Goal: Transaction & Acquisition: Purchase product/service

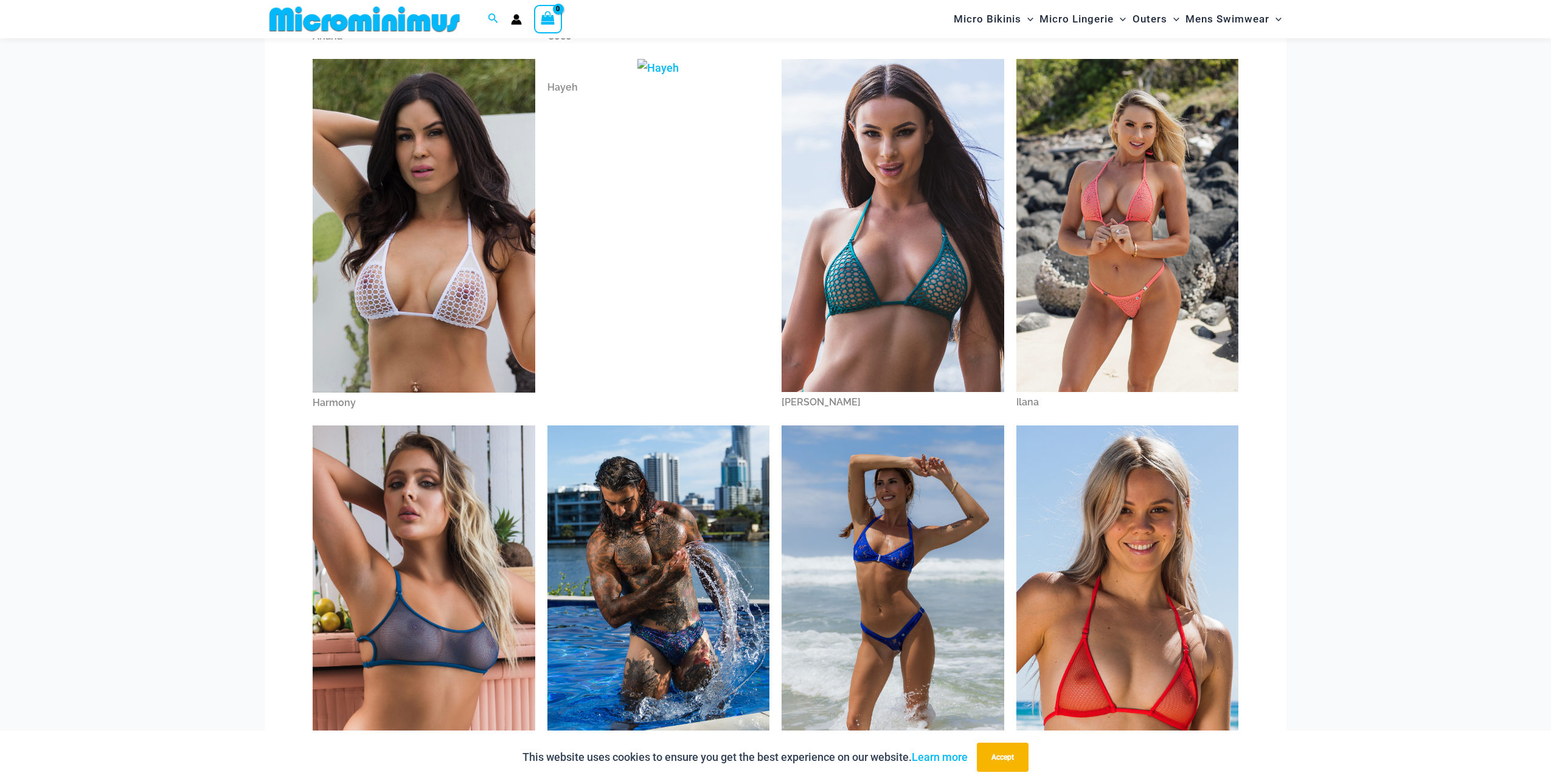
scroll to position [448, 0]
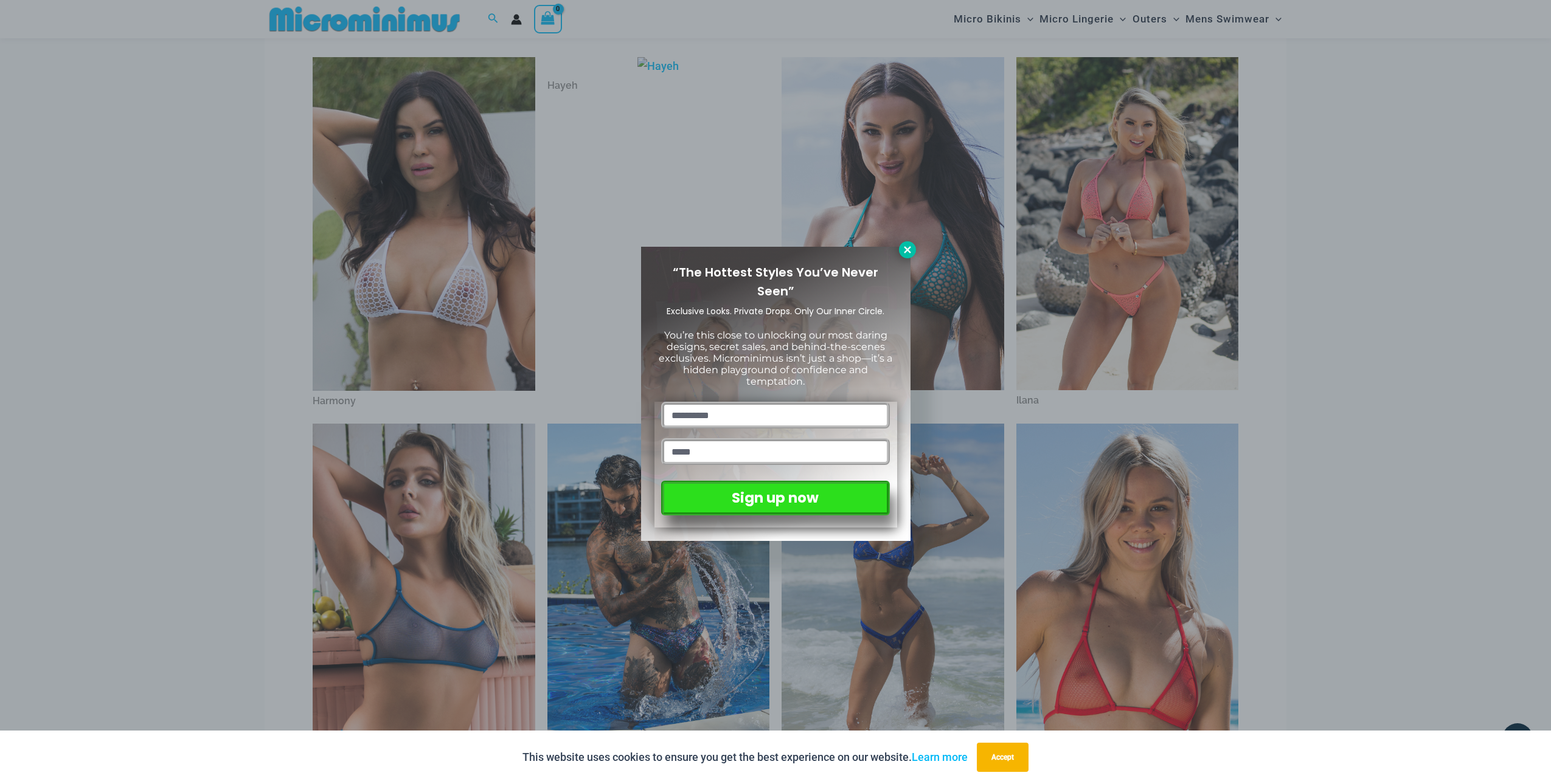
click at [906, 244] on icon at bounding box center [907, 250] width 11 height 11
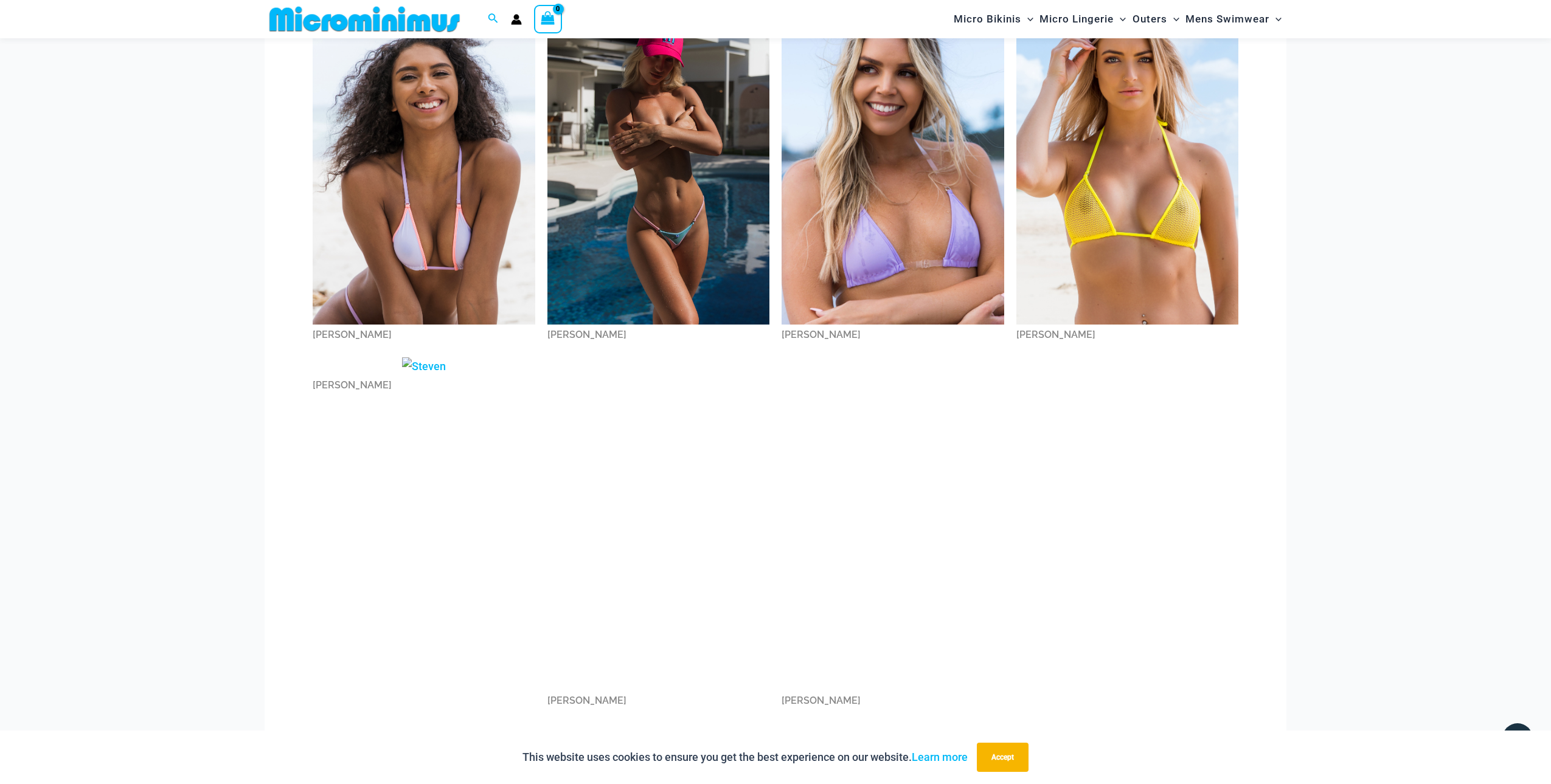
scroll to position [1575, 0]
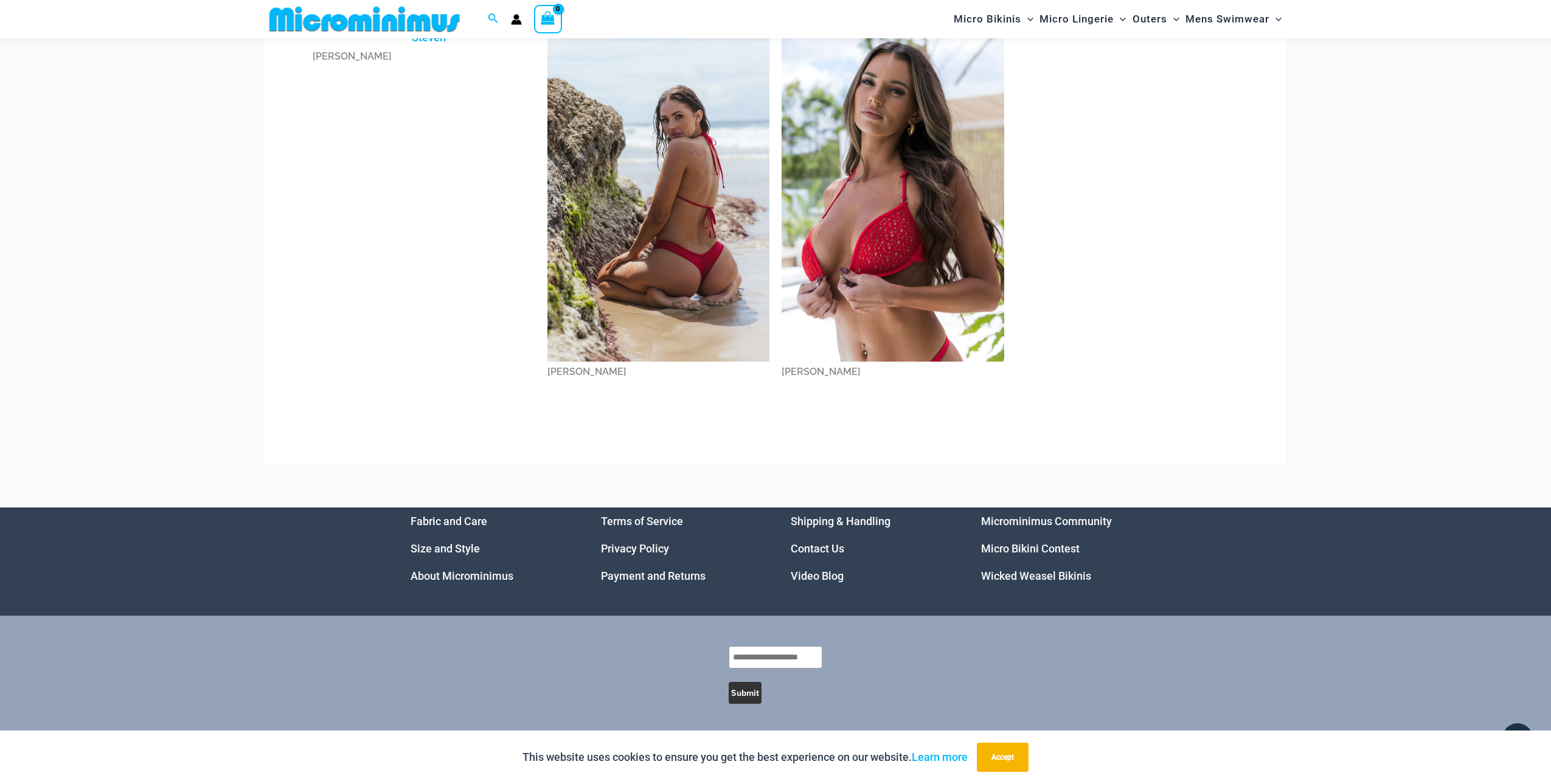
click at [894, 249] on img at bounding box center [893, 195] width 223 height 333
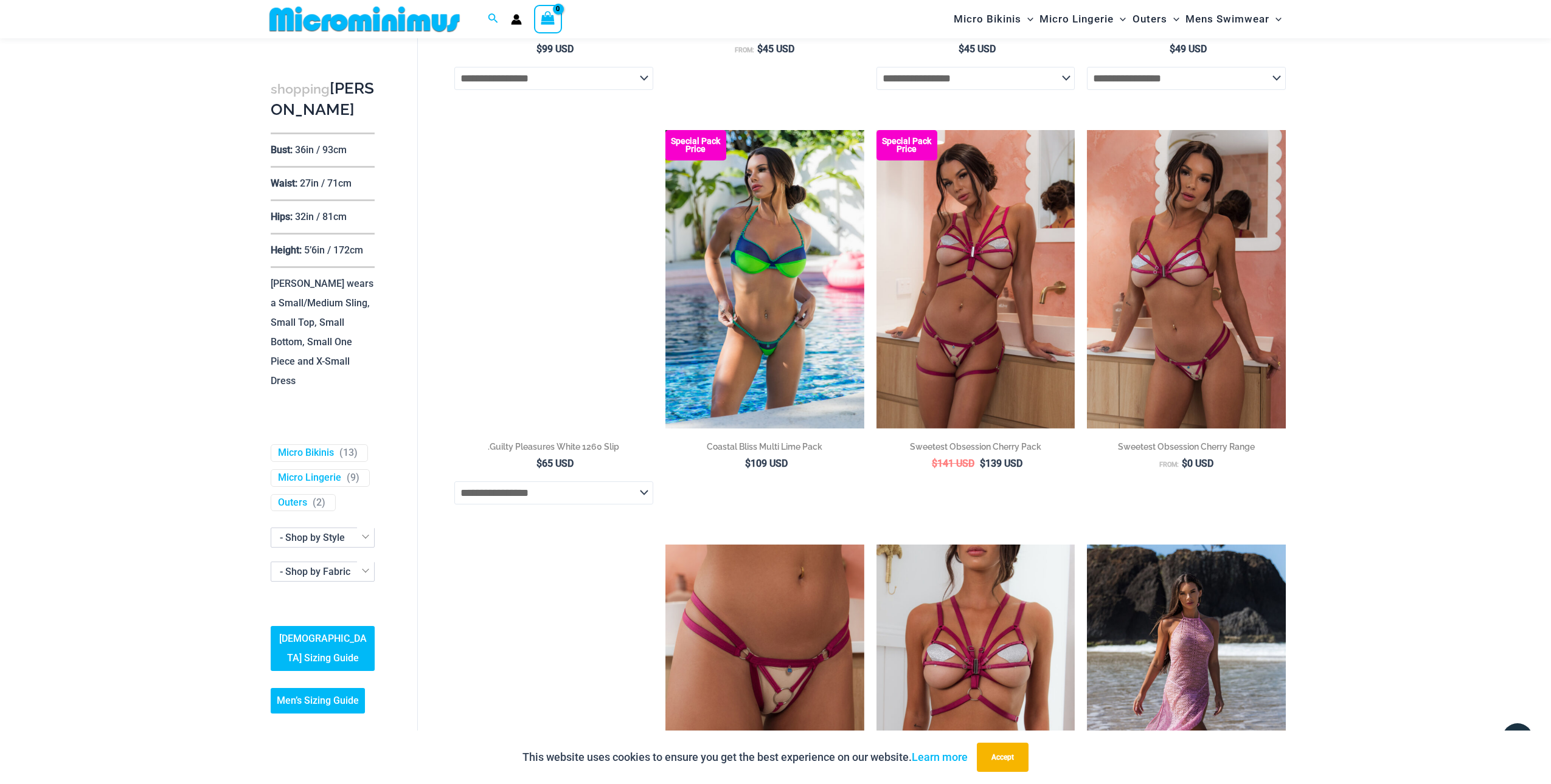
scroll to position [834, 0]
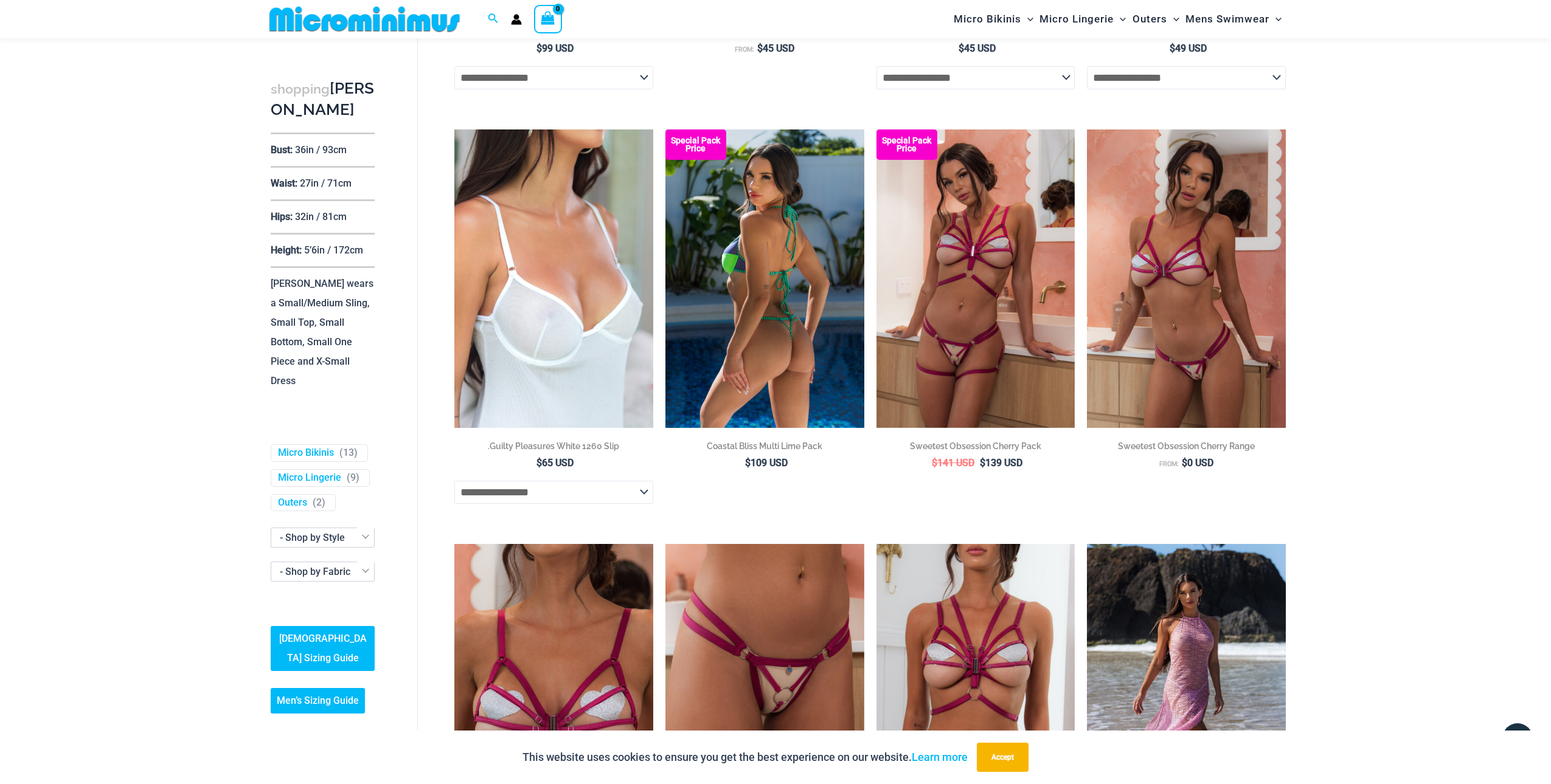
click at [747, 251] on img at bounding box center [764, 278] width 198 height 298
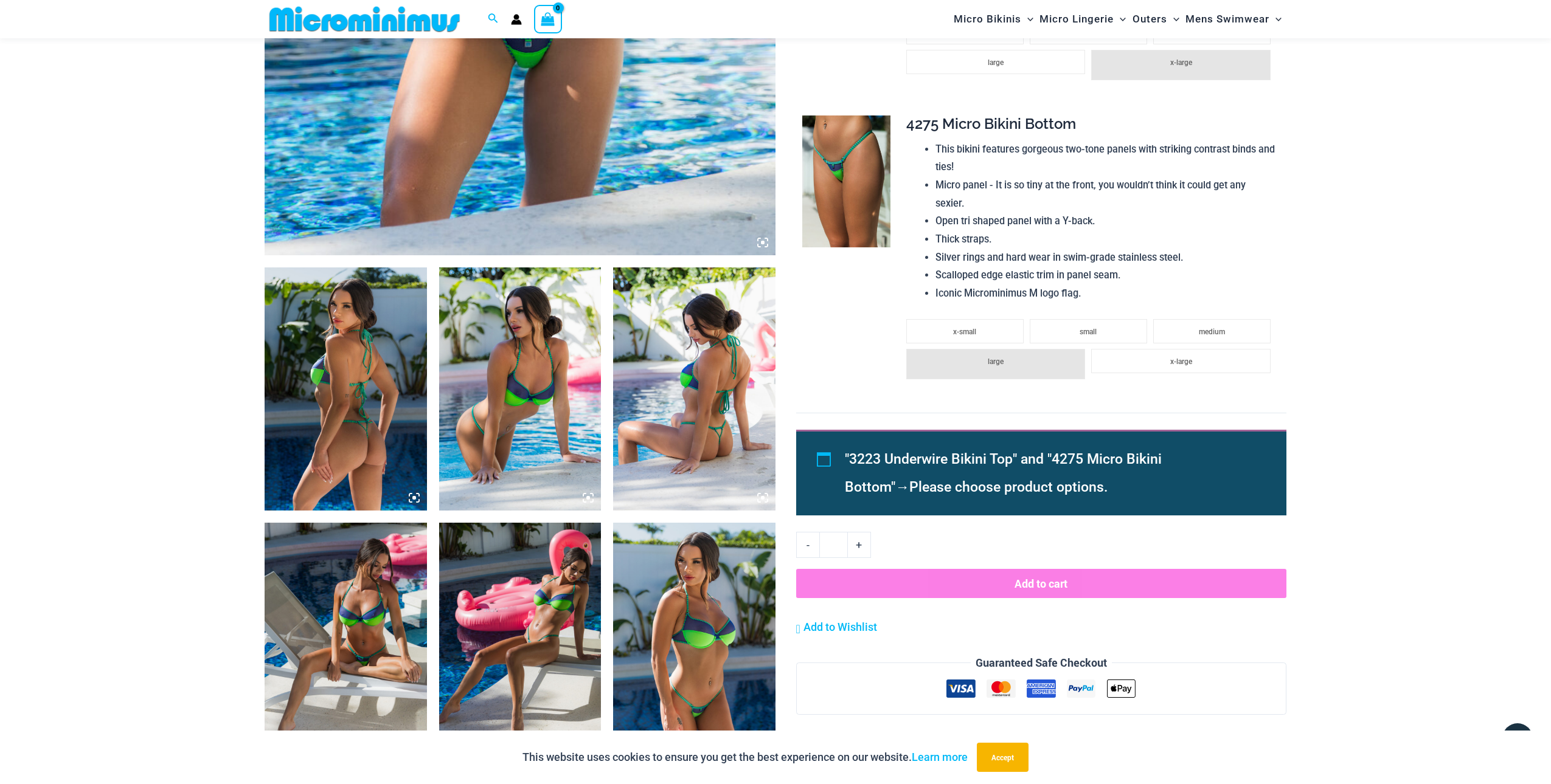
scroll to position [623, 0]
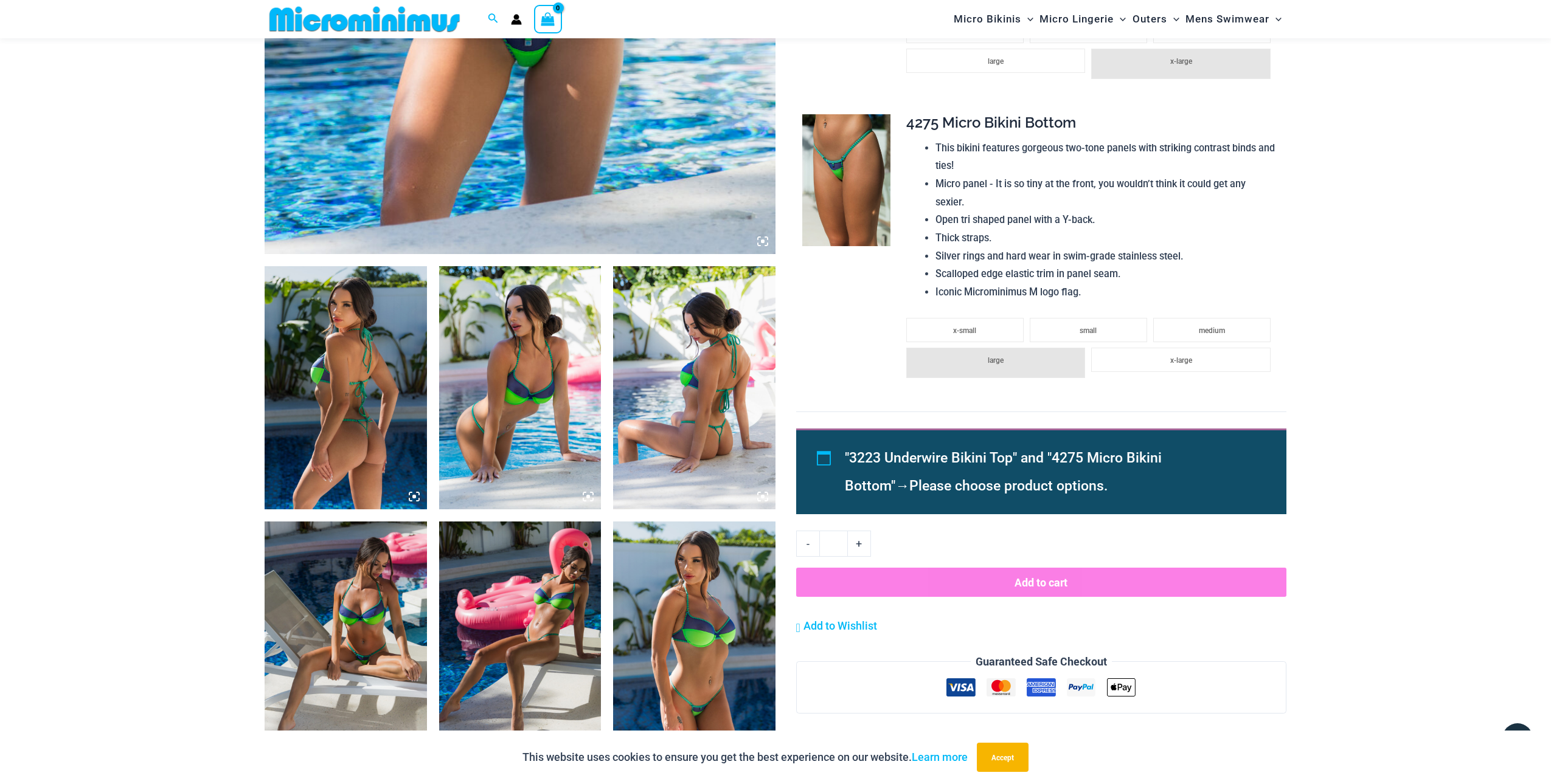
click at [544, 549] on img at bounding box center [520, 643] width 162 height 243
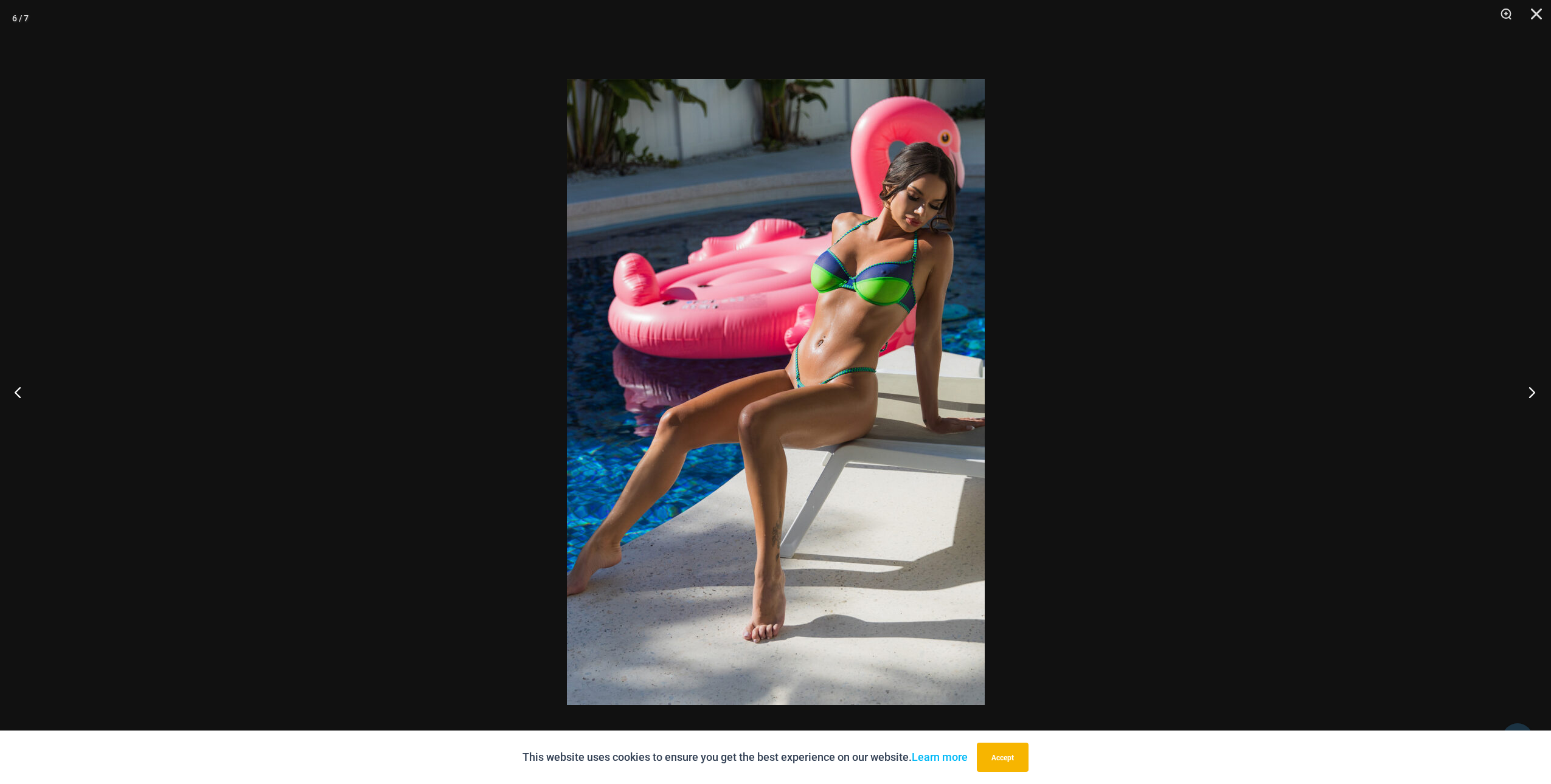
click at [1533, 387] on button "Next" at bounding box center [1528, 392] width 46 height 61
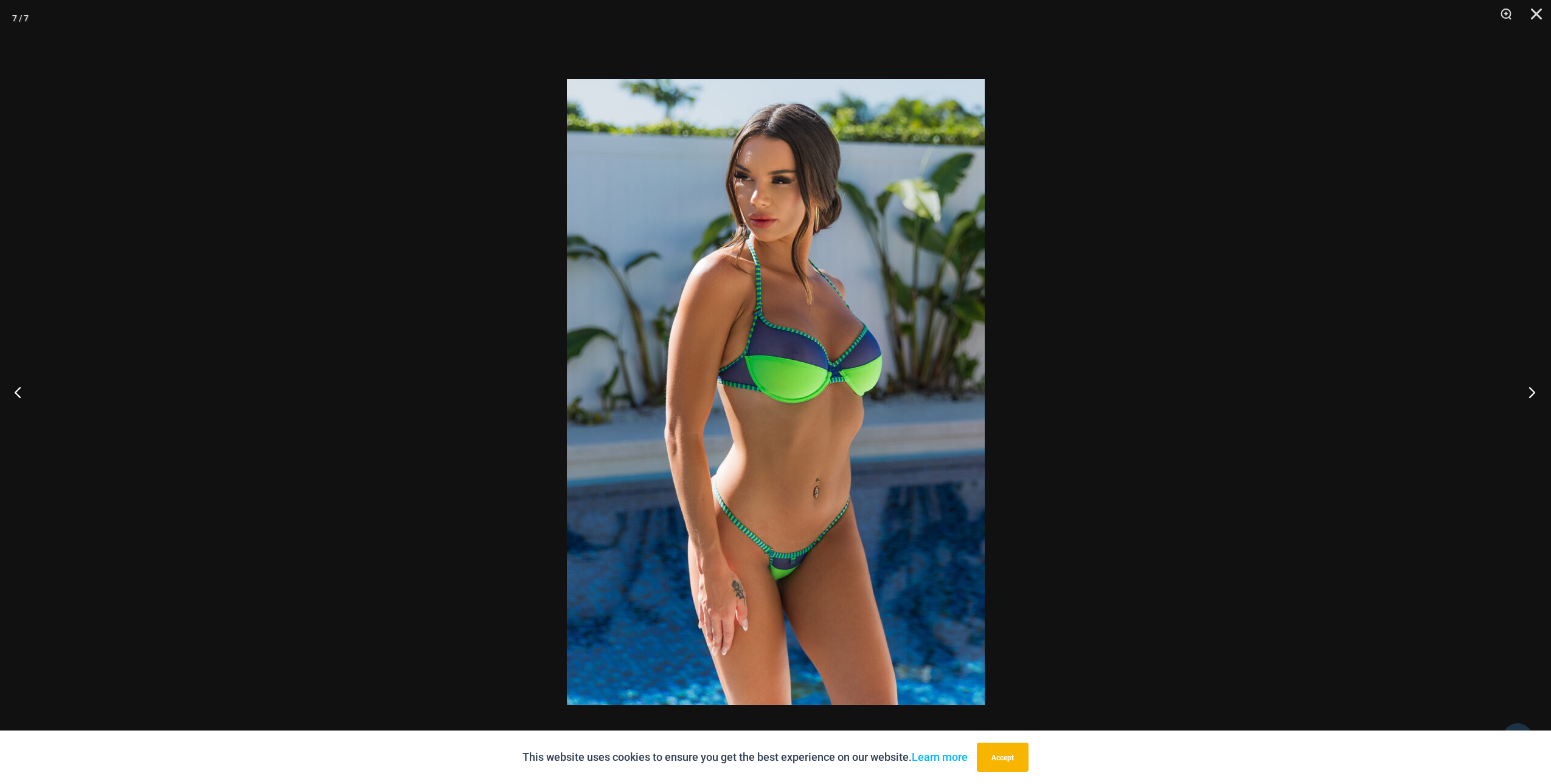
click at [1533, 387] on button "Next" at bounding box center [1528, 392] width 46 height 61
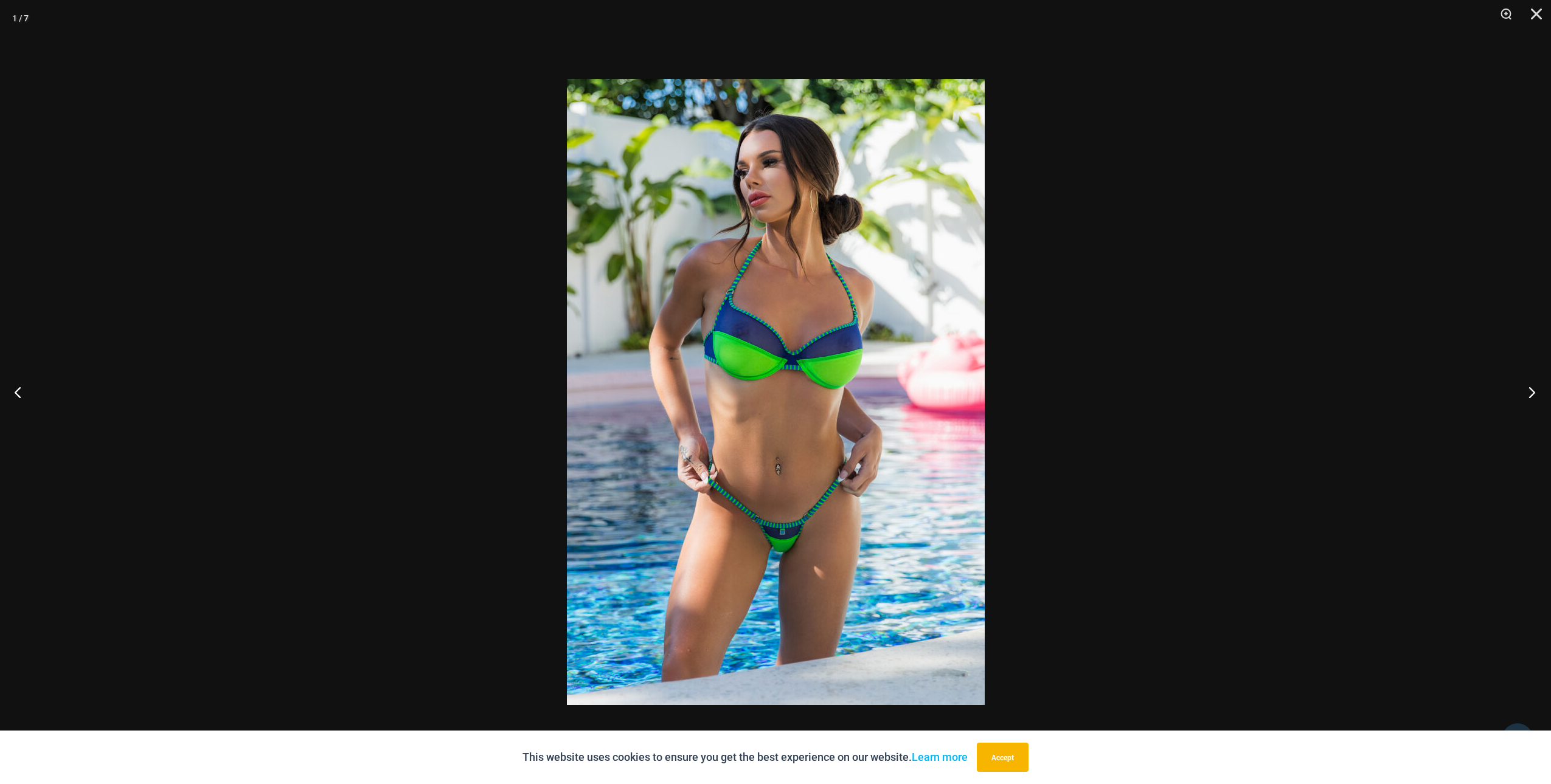
click at [1533, 387] on button "Next" at bounding box center [1528, 392] width 46 height 61
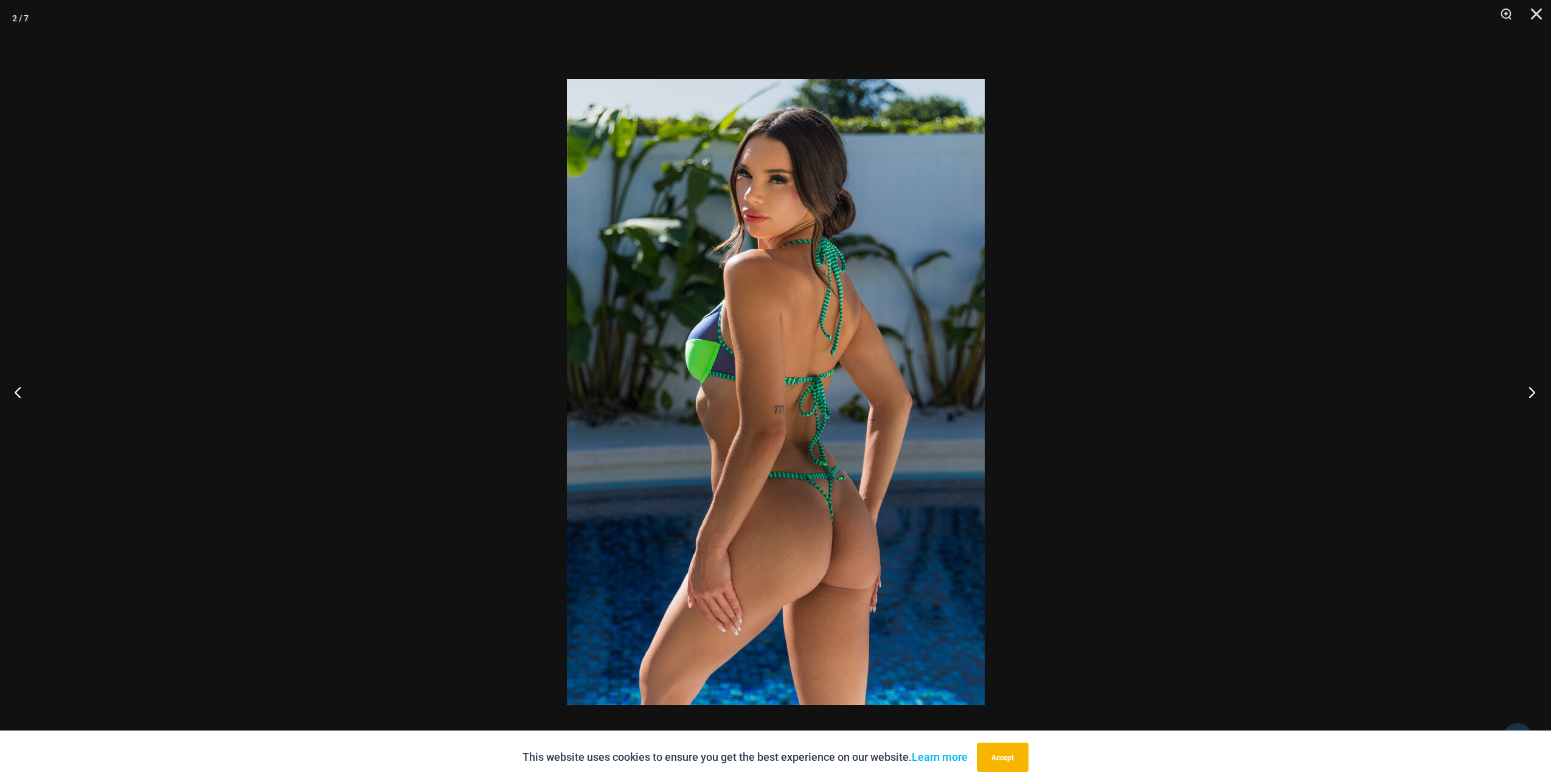
click at [1533, 387] on button "Next" at bounding box center [1528, 392] width 46 height 61
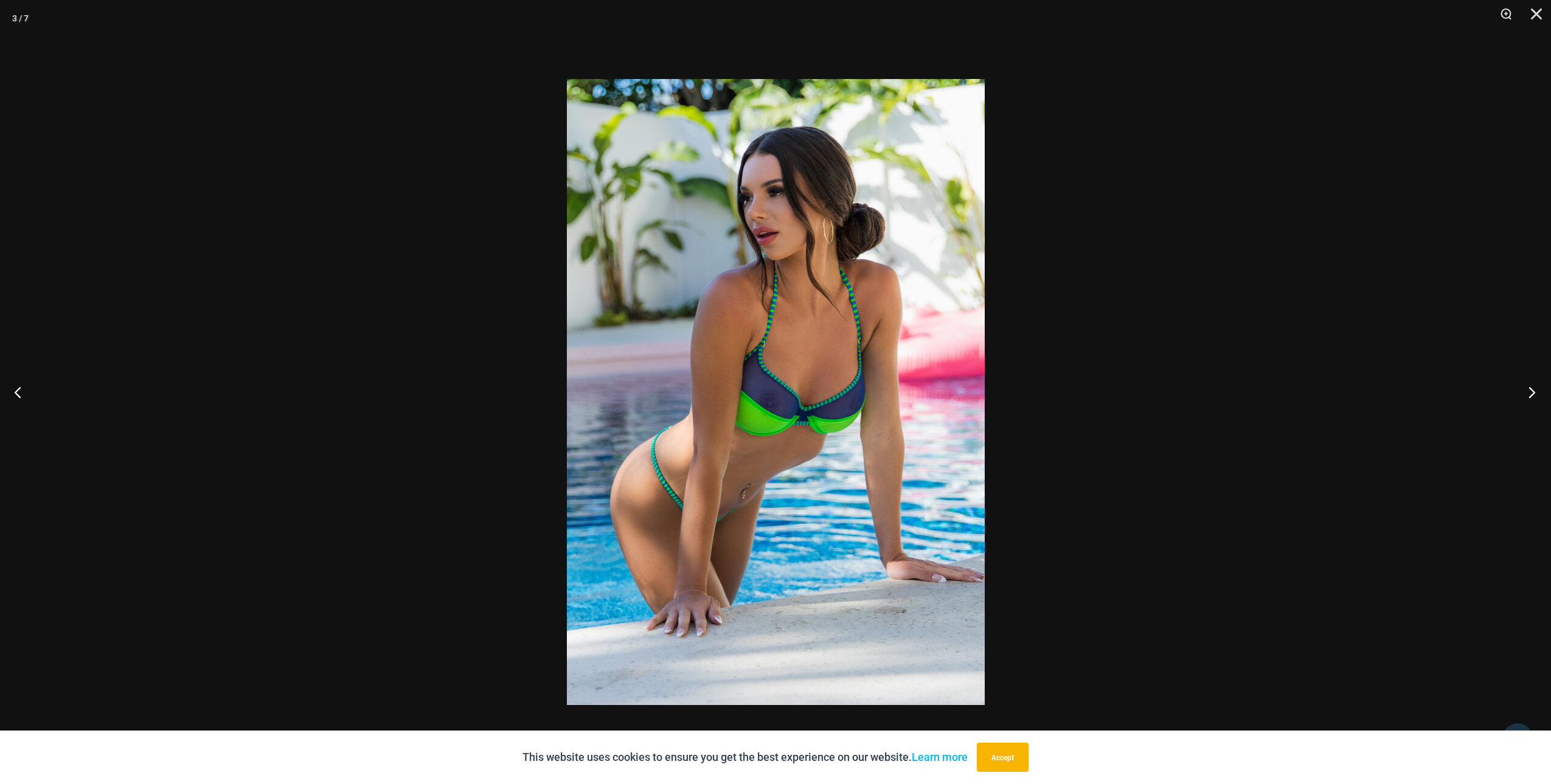
click at [1533, 387] on button "Next" at bounding box center [1528, 392] width 46 height 61
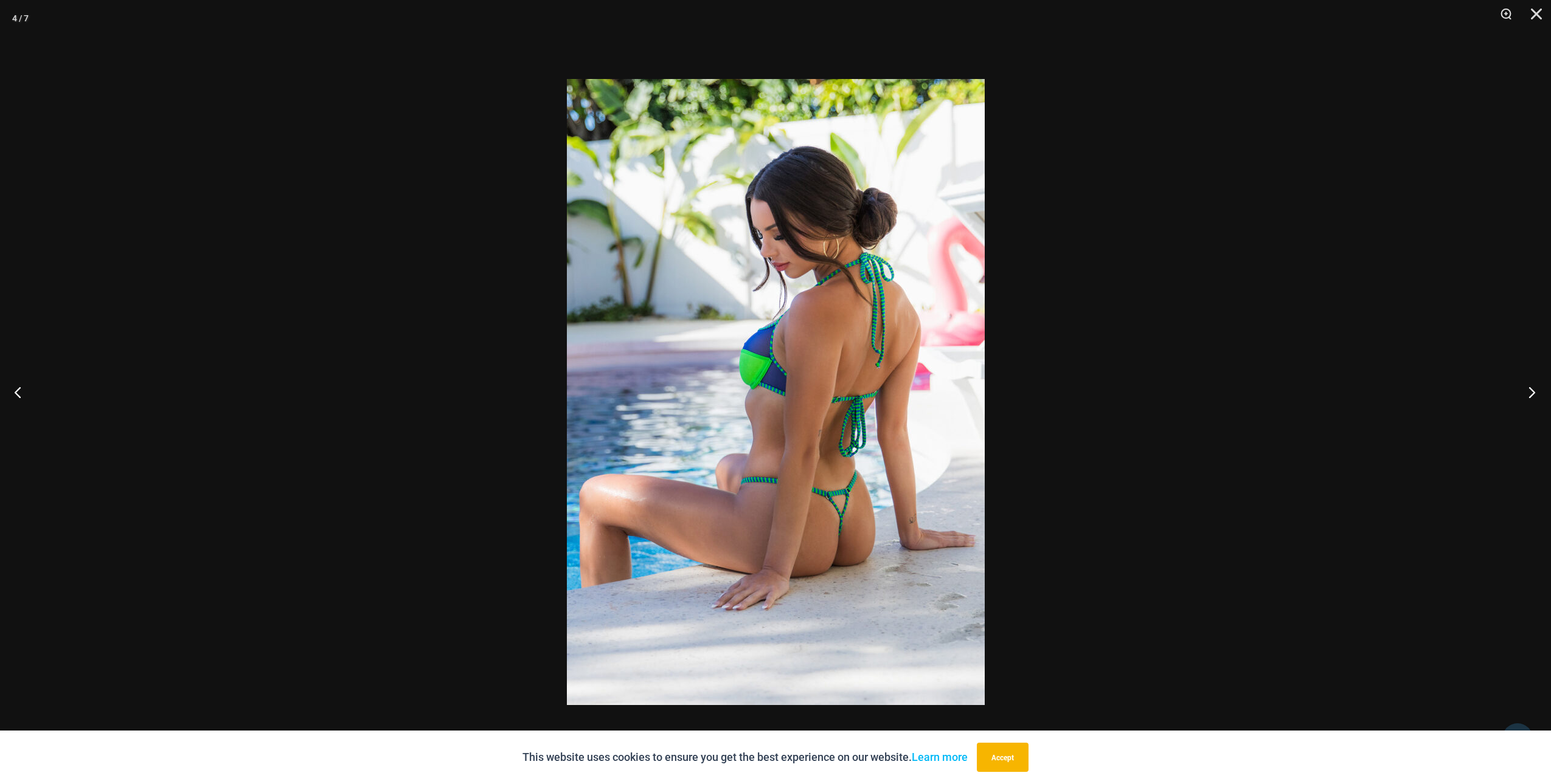
click at [1533, 387] on button "Next" at bounding box center [1528, 392] width 46 height 61
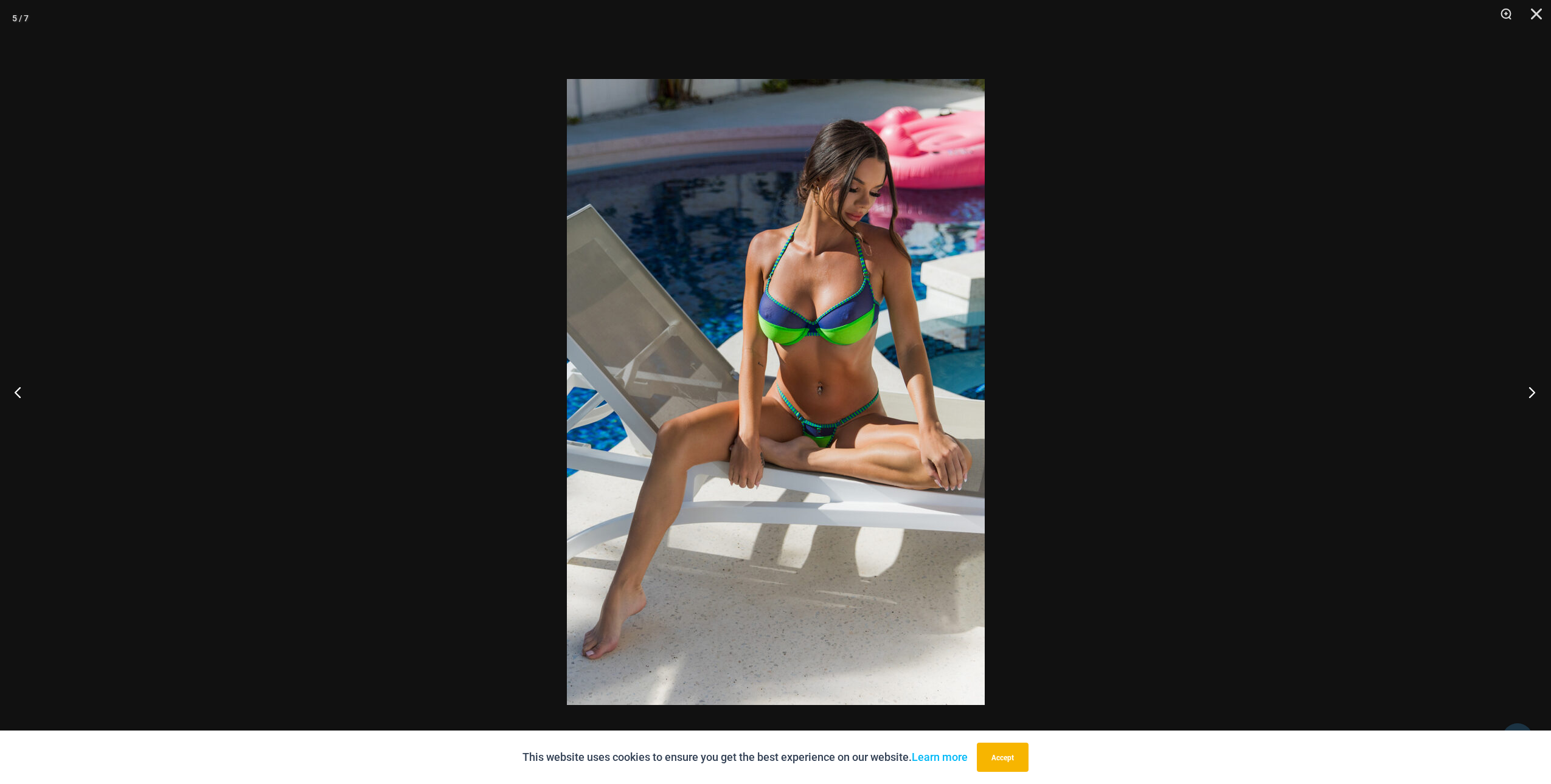
click at [1533, 387] on button "Next" at bounding box center [1528, 392] width 46 height 61
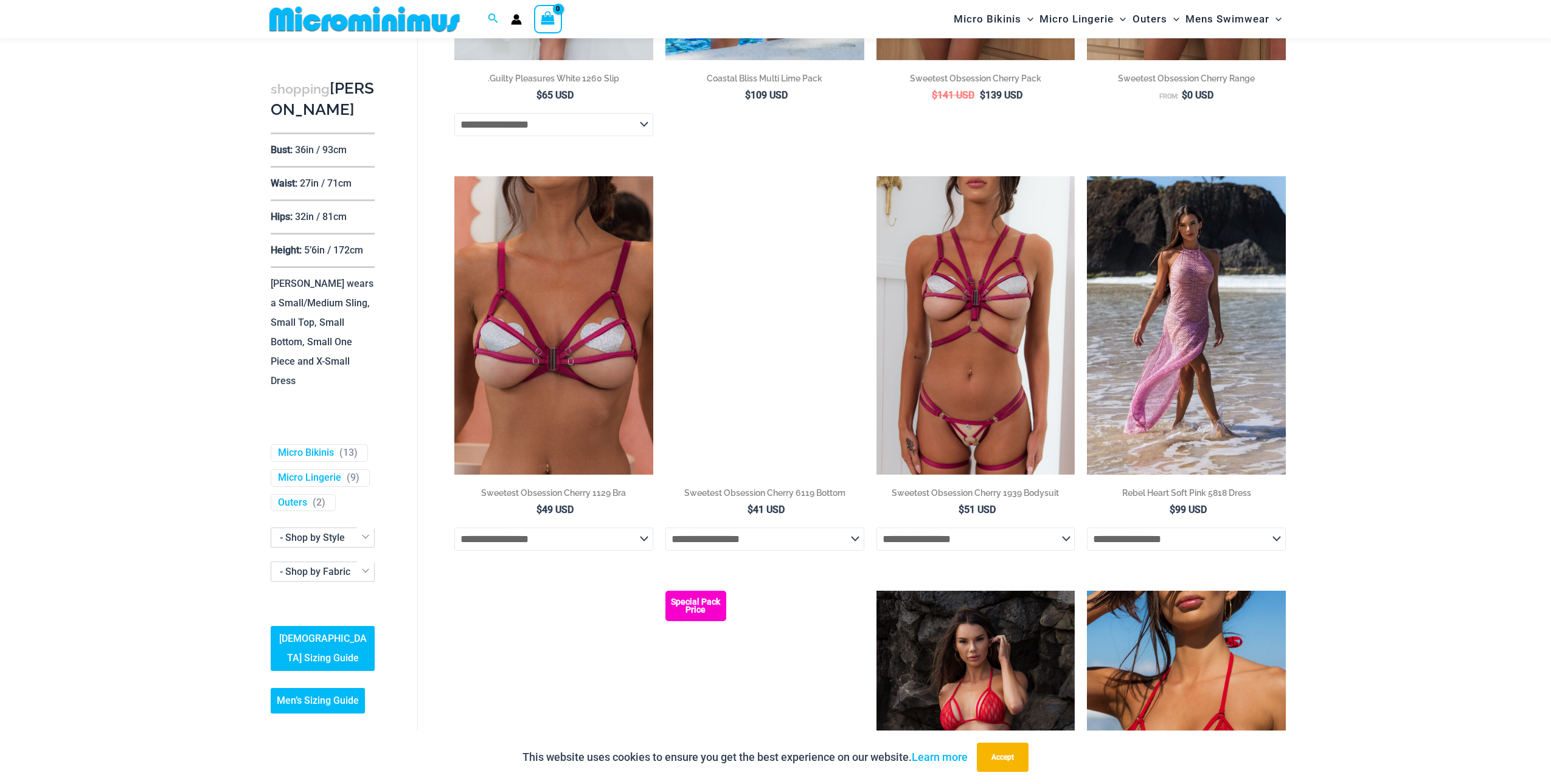
scroll to position [1419, 0]
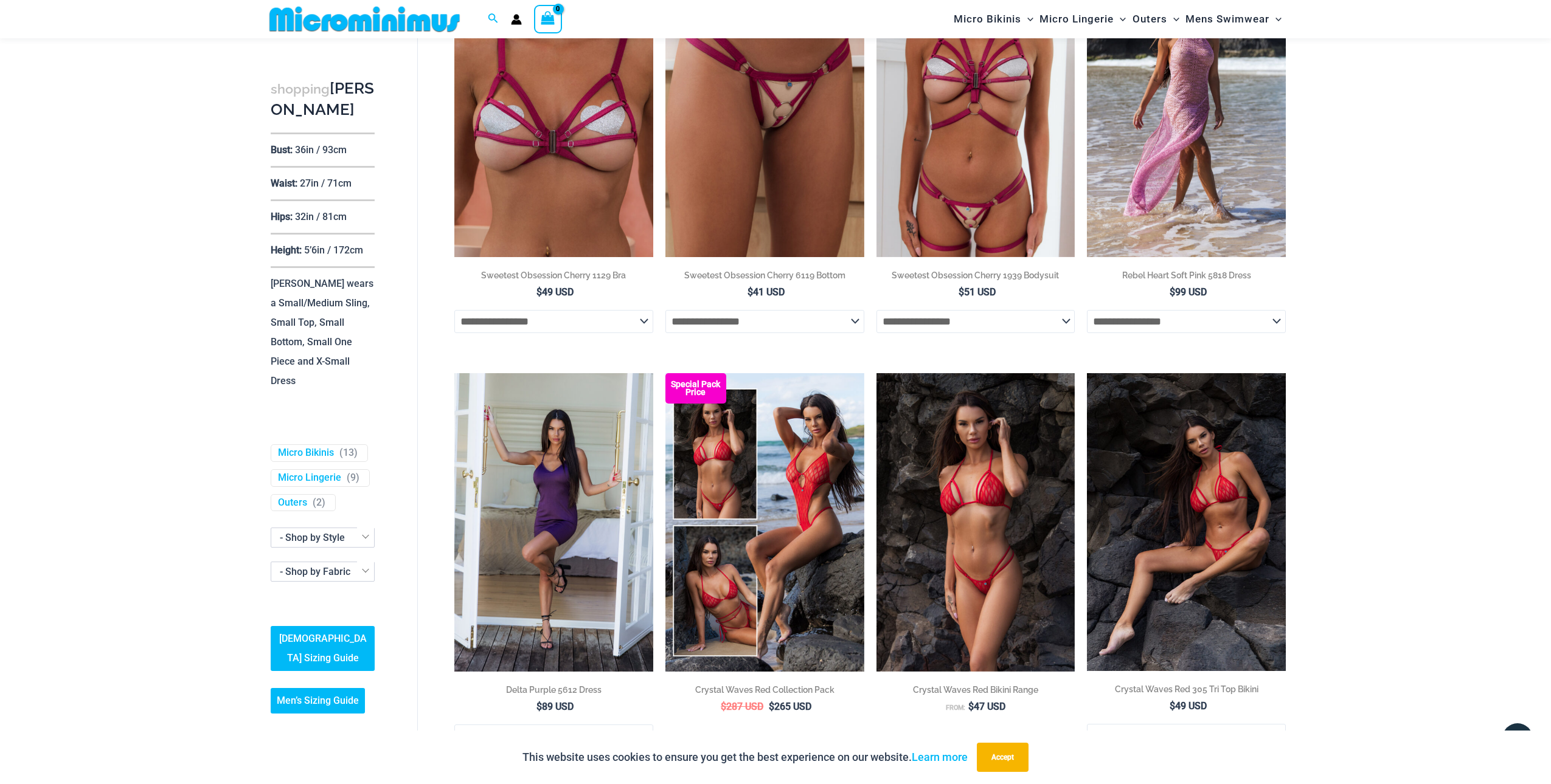
click at [1195, 601] on img at bounding box center [1186, 522] width 198 height 297
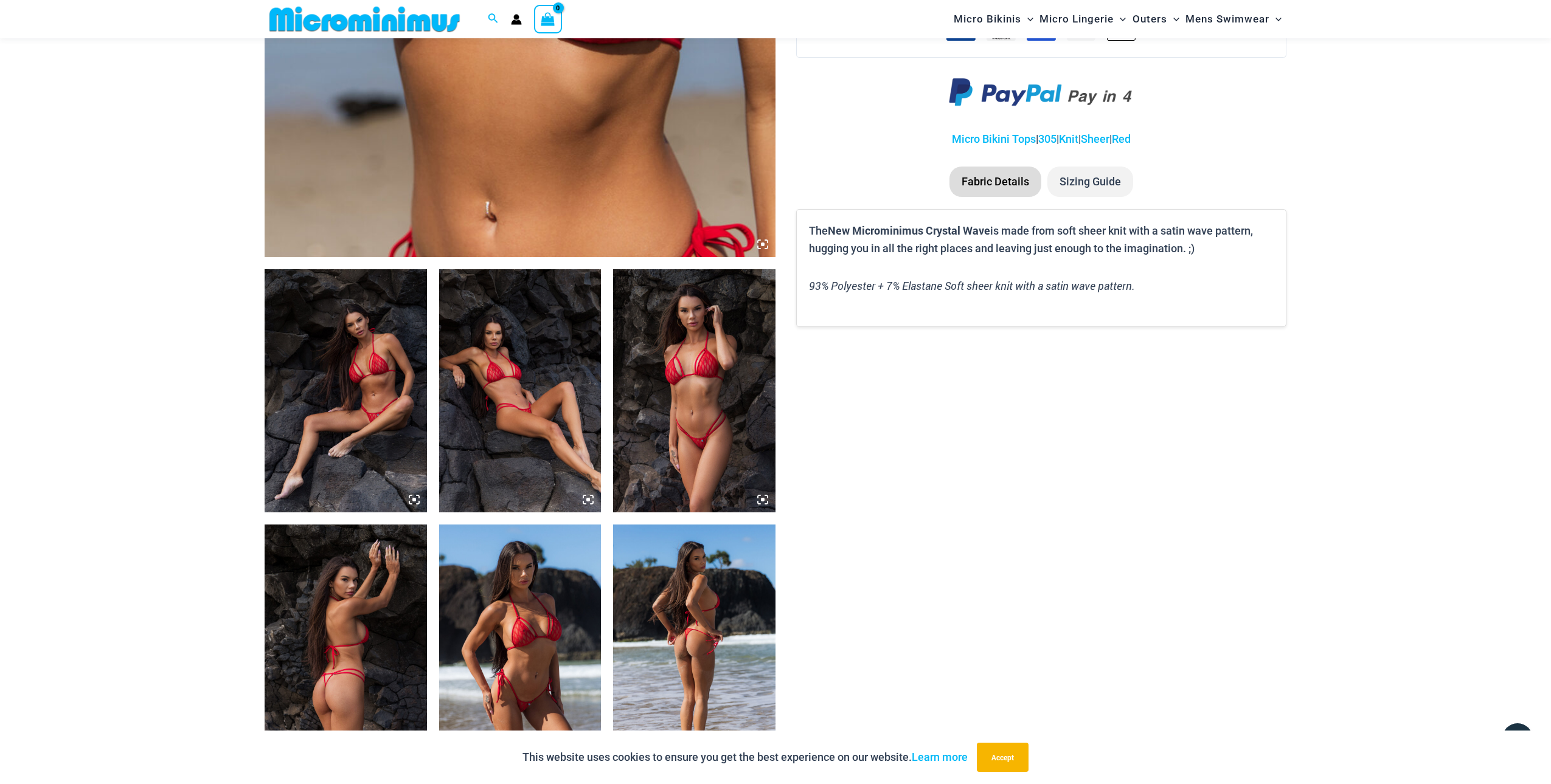
scroll to position [617, 0]
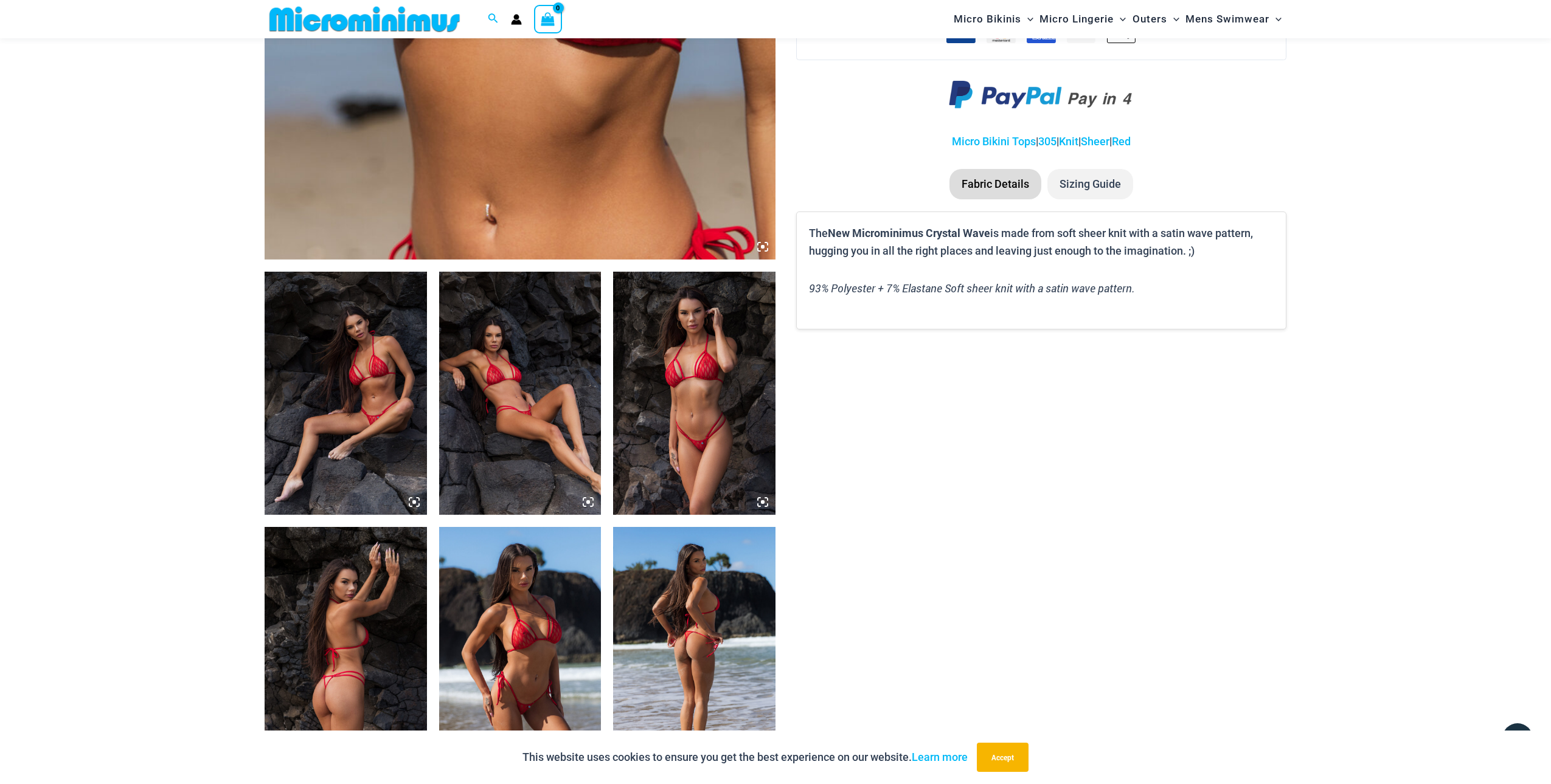
click at [694, 429] on img at bounding box center [694, 393] width 162 height 243
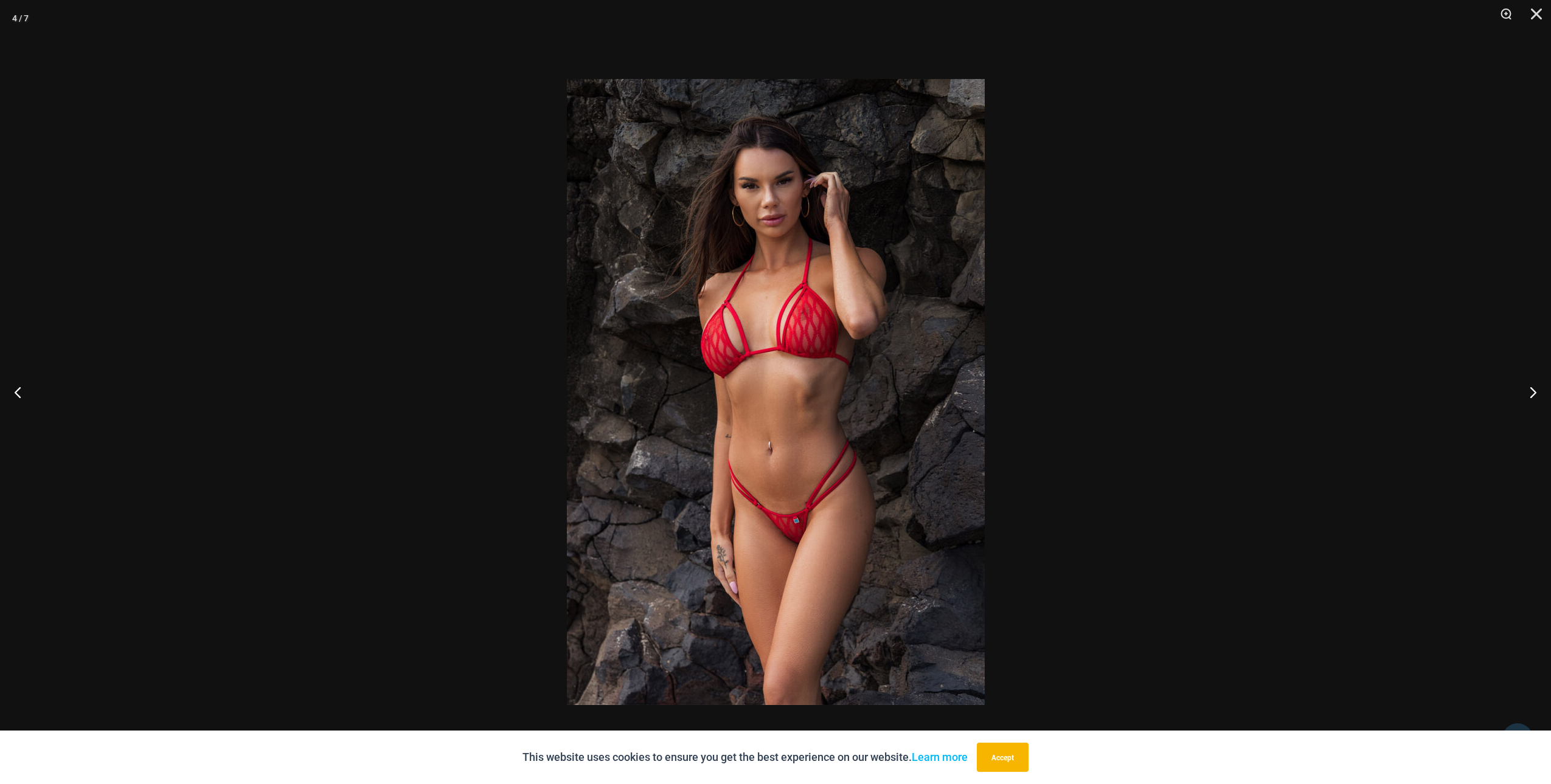
click at [694, 429] on img at bounding box center [776, 392] width 418 height 627
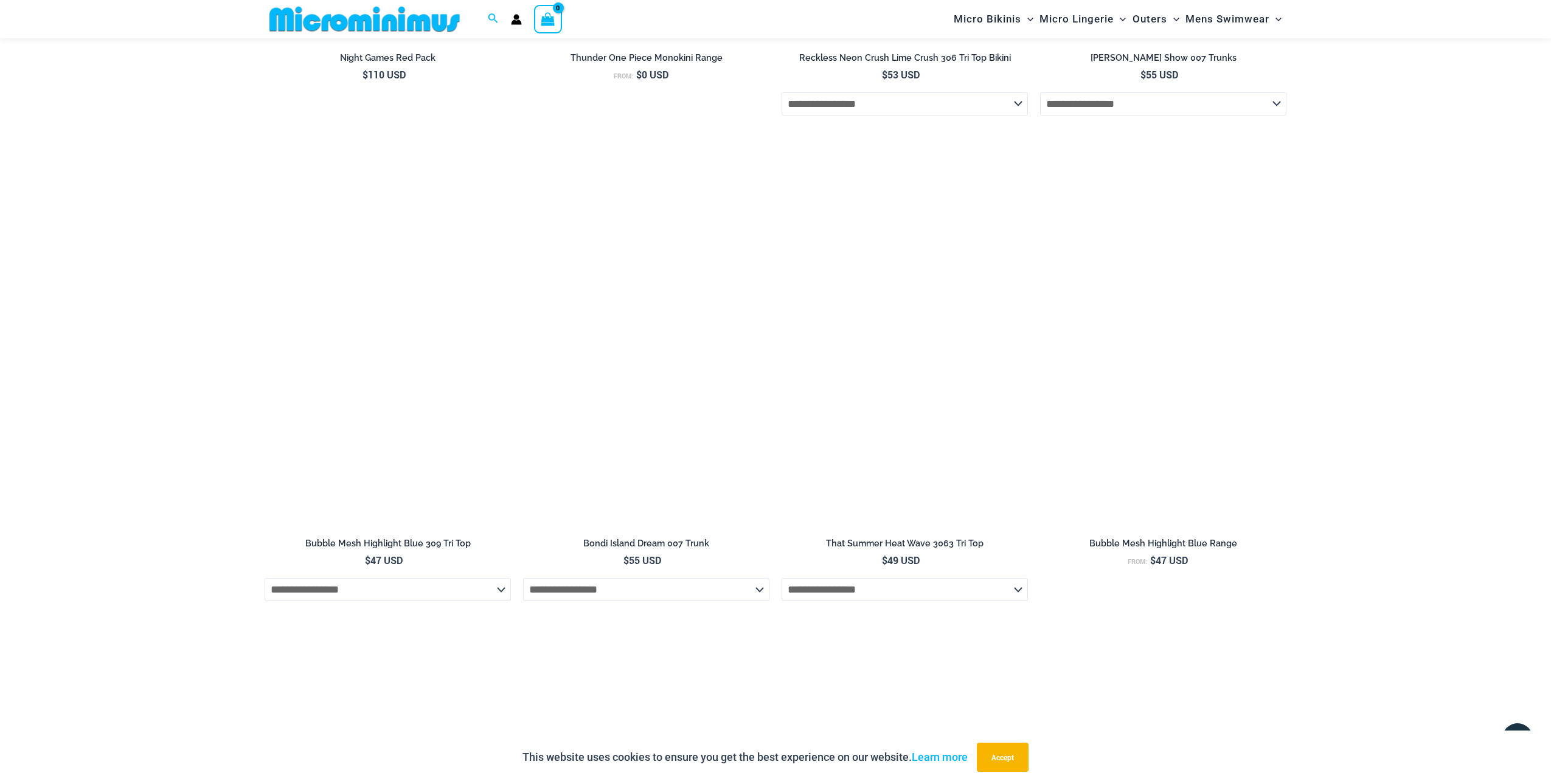
scroll to position [3275, 0]
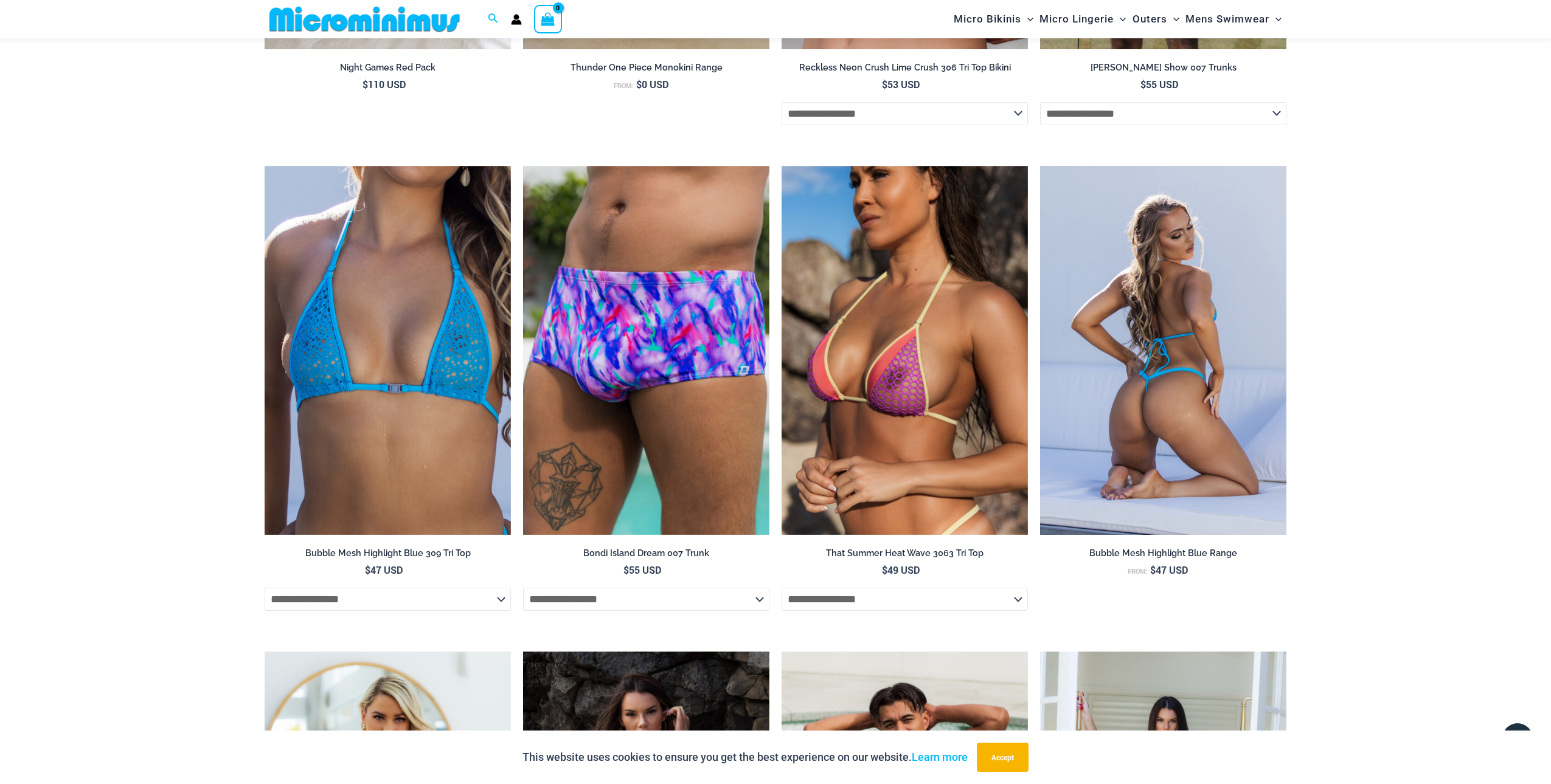
click at [1150, 416] on img at bounding box center [1163, 351] width 247 height 370
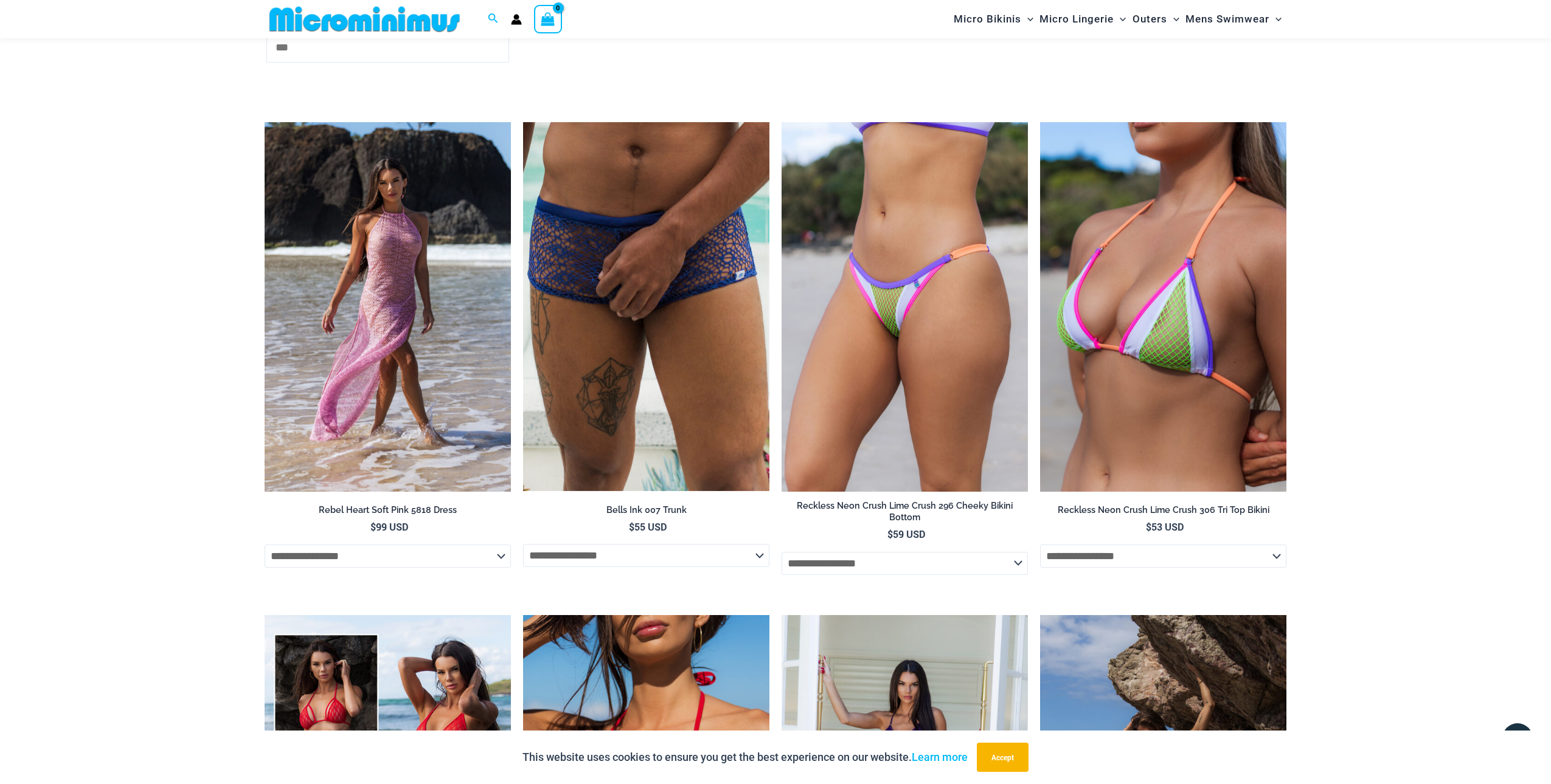
scroll to position [3531, 0]
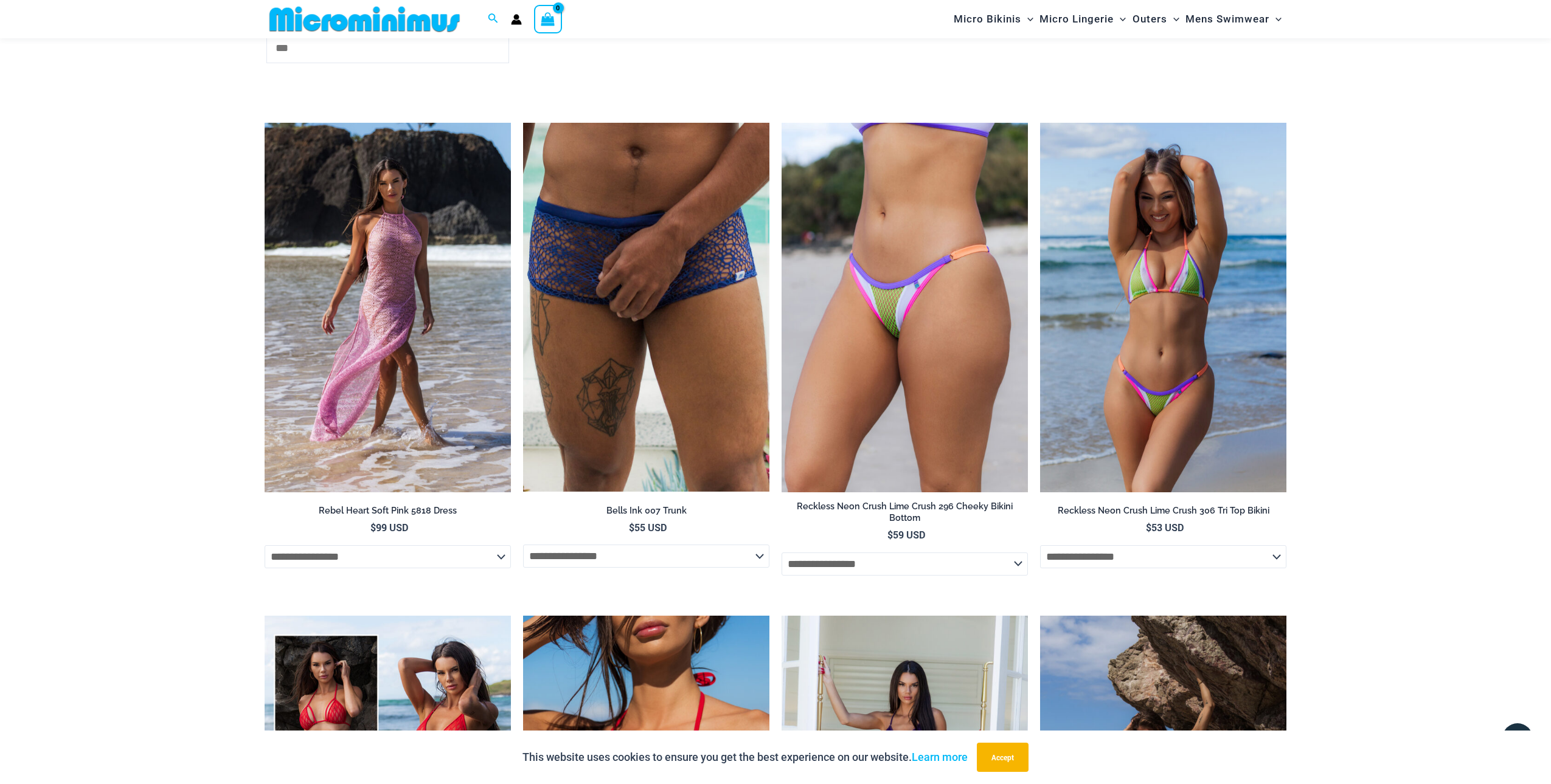
click at [1172, 390] on img at bounding box center [1163, 308] width 247 height 370
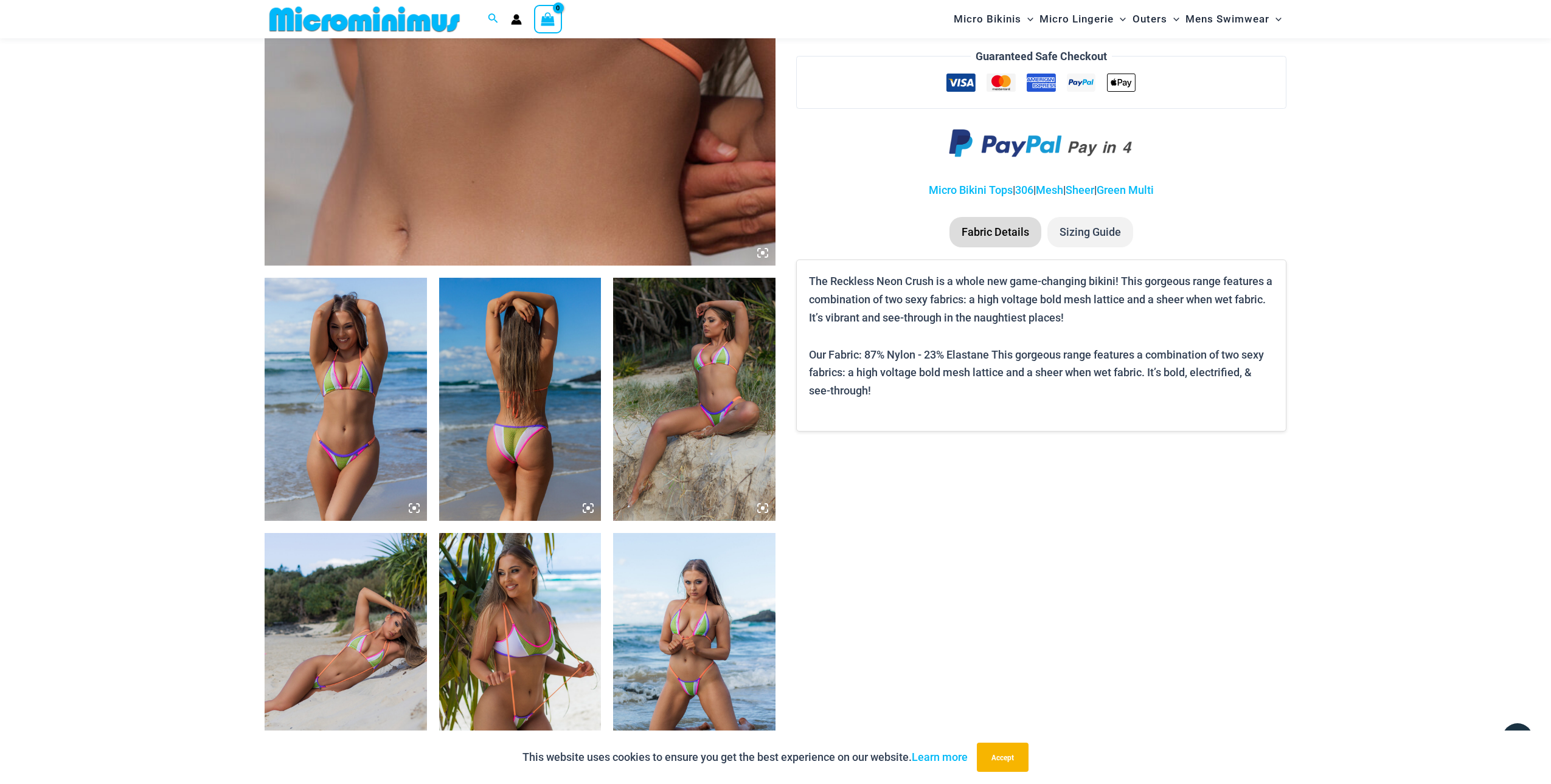
scroll to position [611, 0]
click at [690, 690] on img at bounding box center [694, 654] width 162 height 243
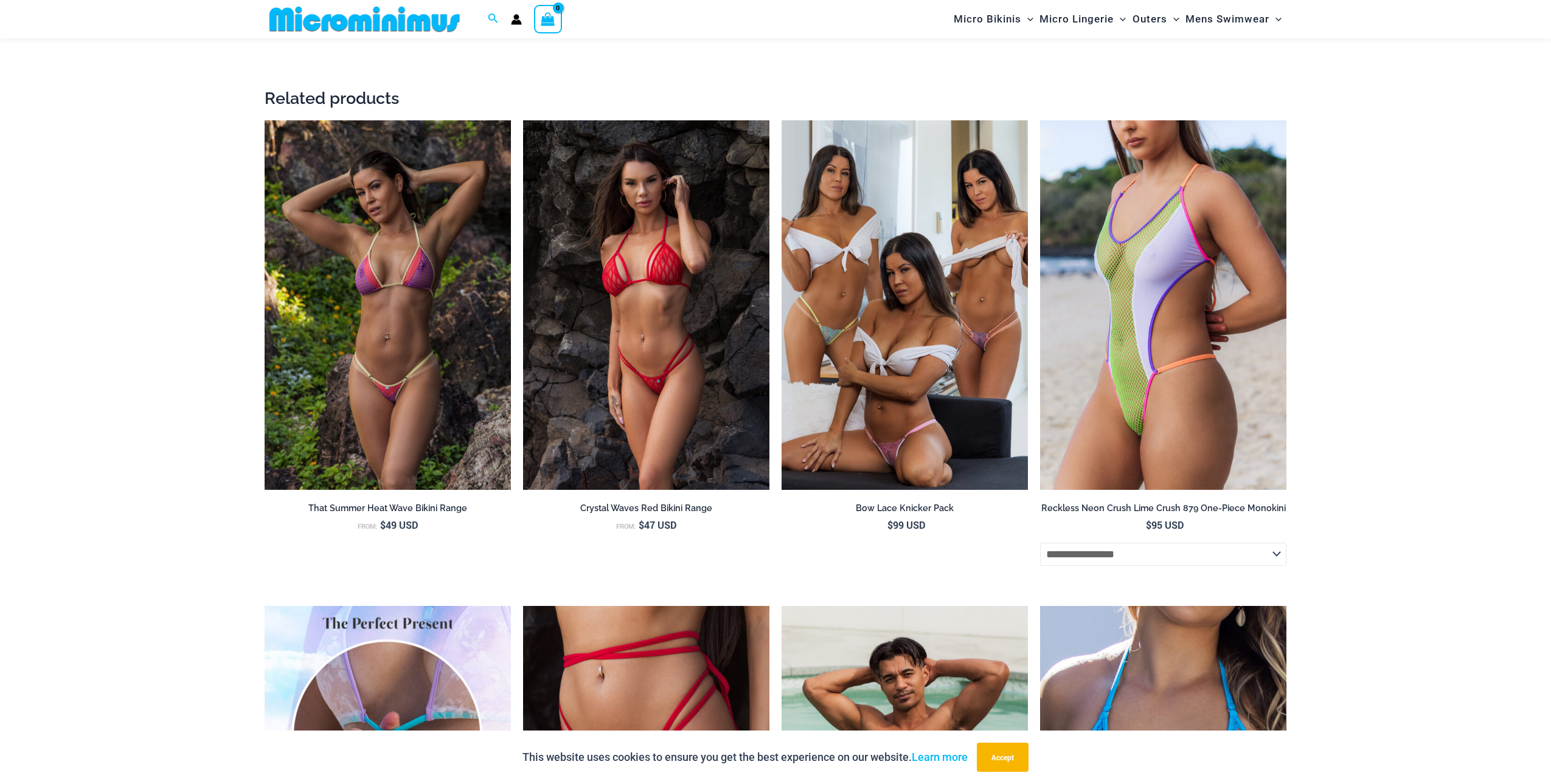
scroll to position [1564, 0]
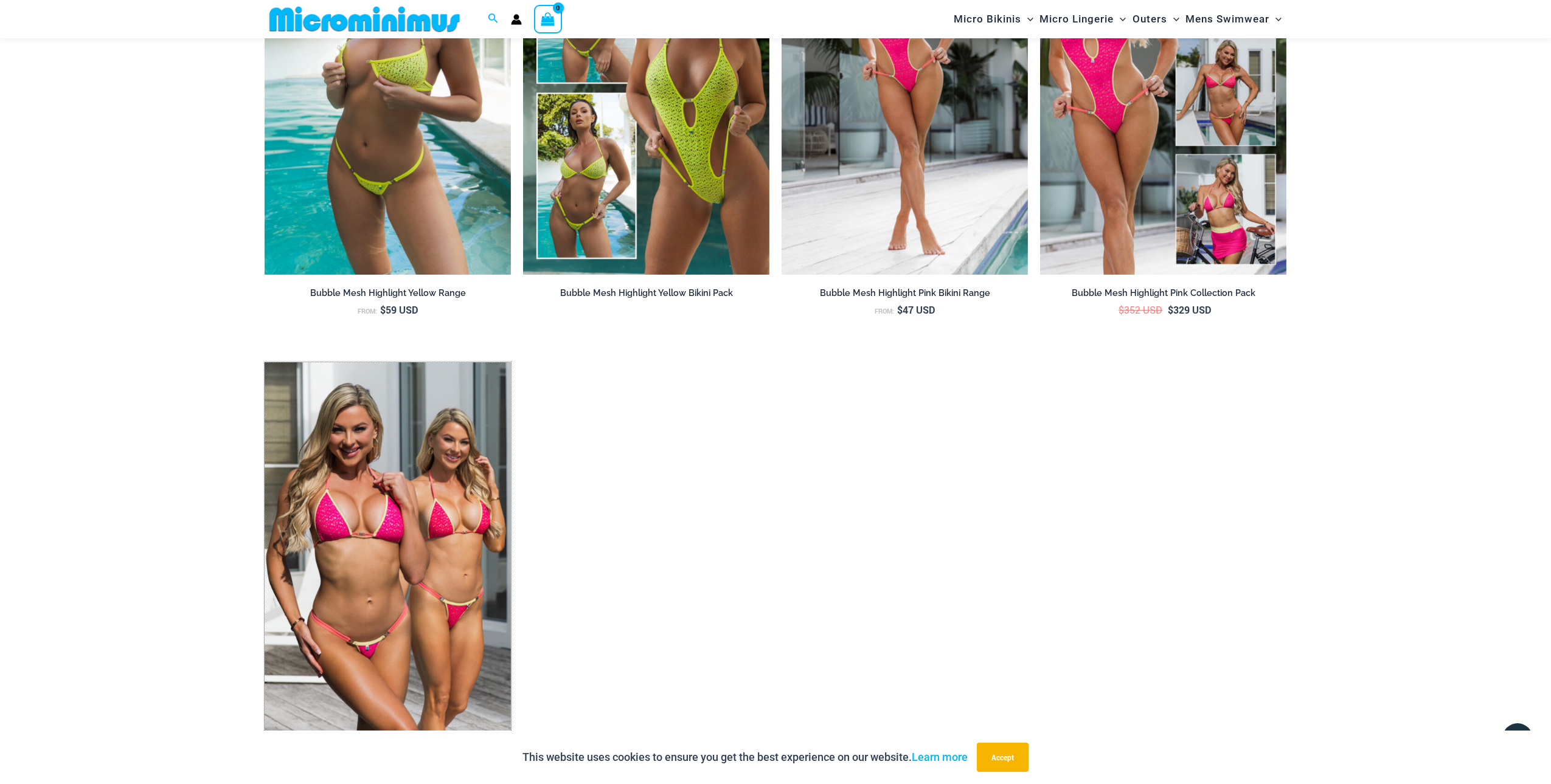
click at [264, 362] on img at bounding box center [264, 362] width 0 height 0
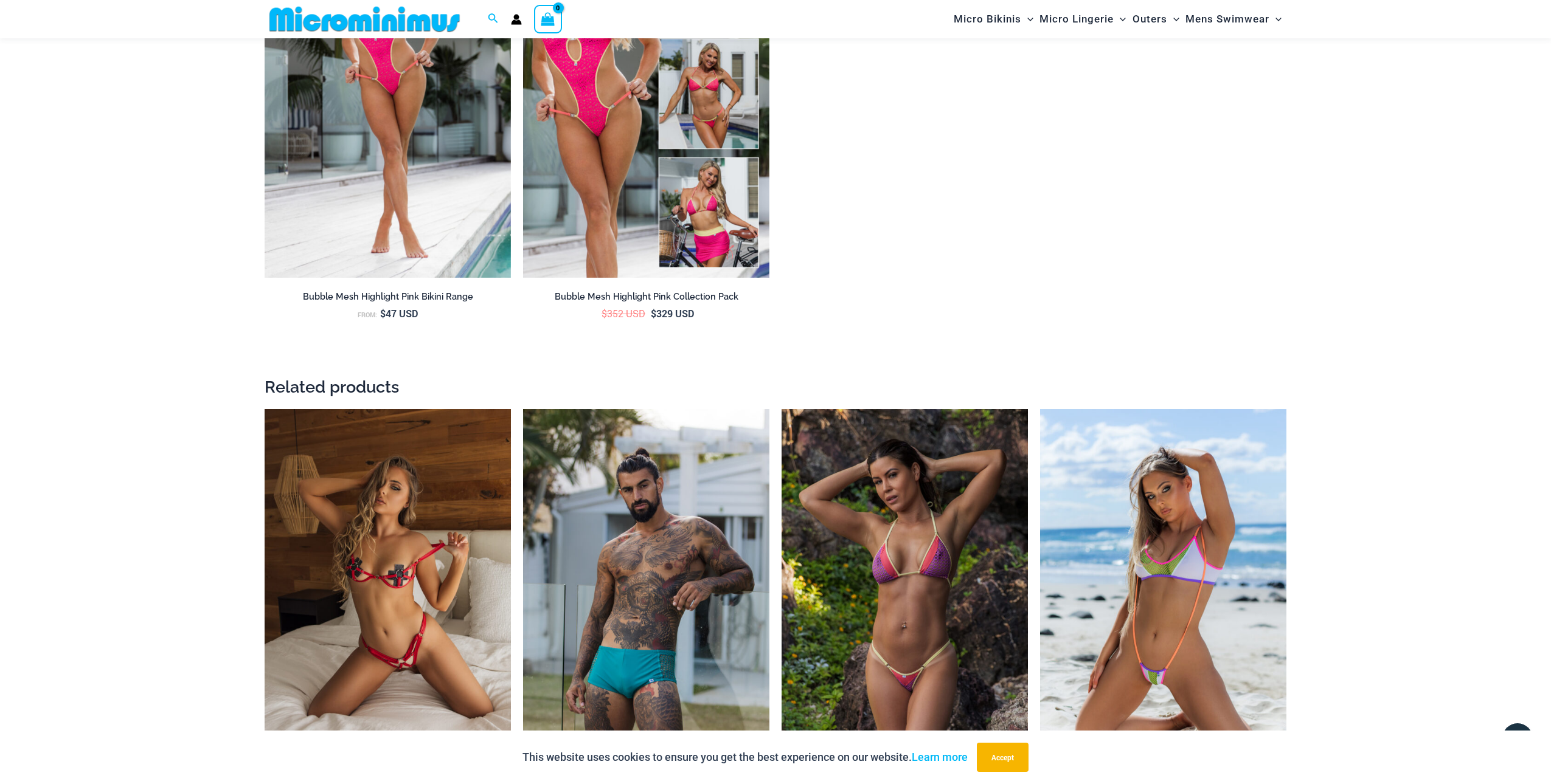
scroll to position [2045, 0]
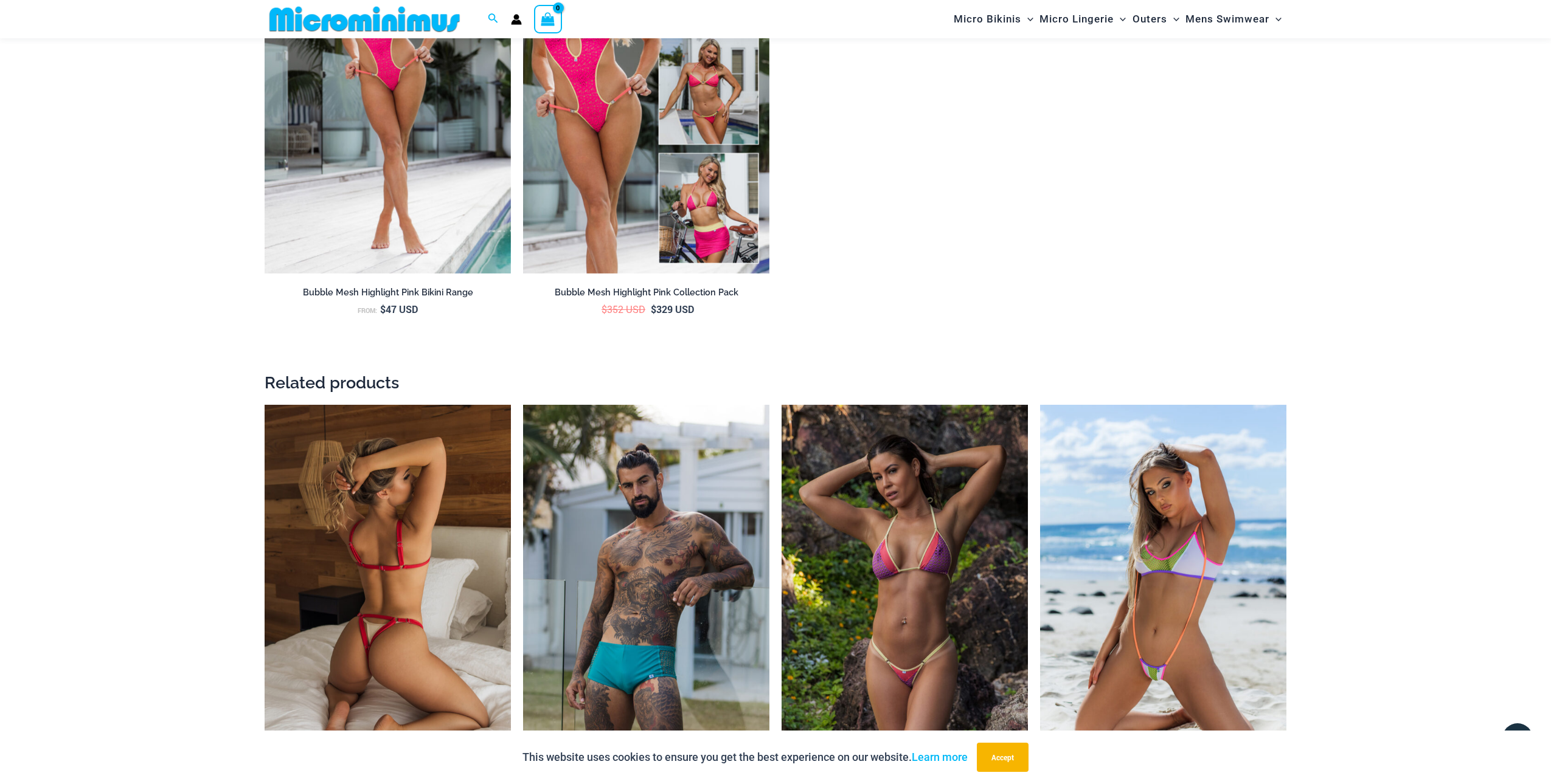
click at [342, 609] on img at bounding box center [387, 590] width 247 height 370
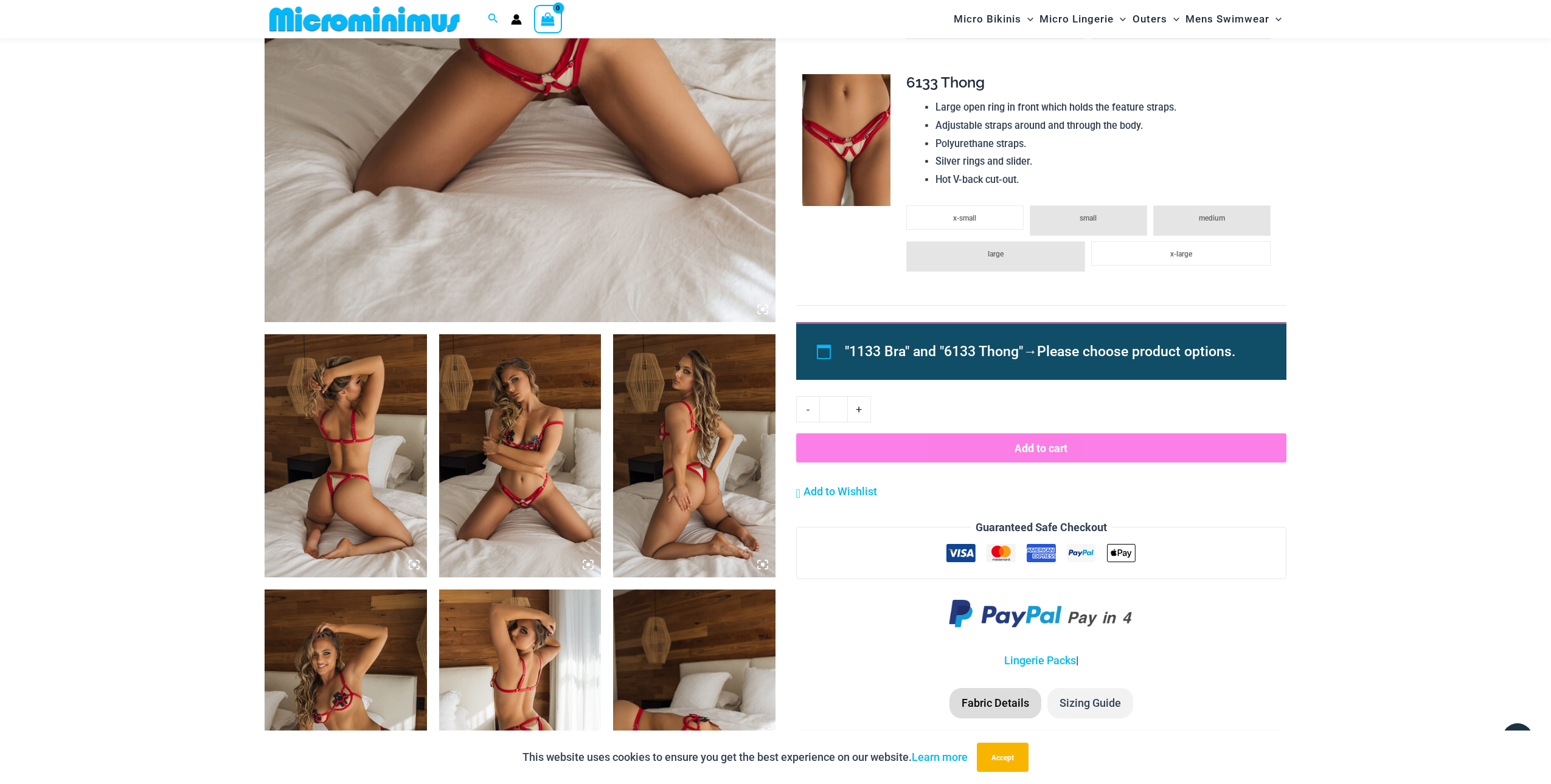
scroll to position [555, 0]
click at [516, 493] on img at bounding box center [520, 455] width 162 height 243
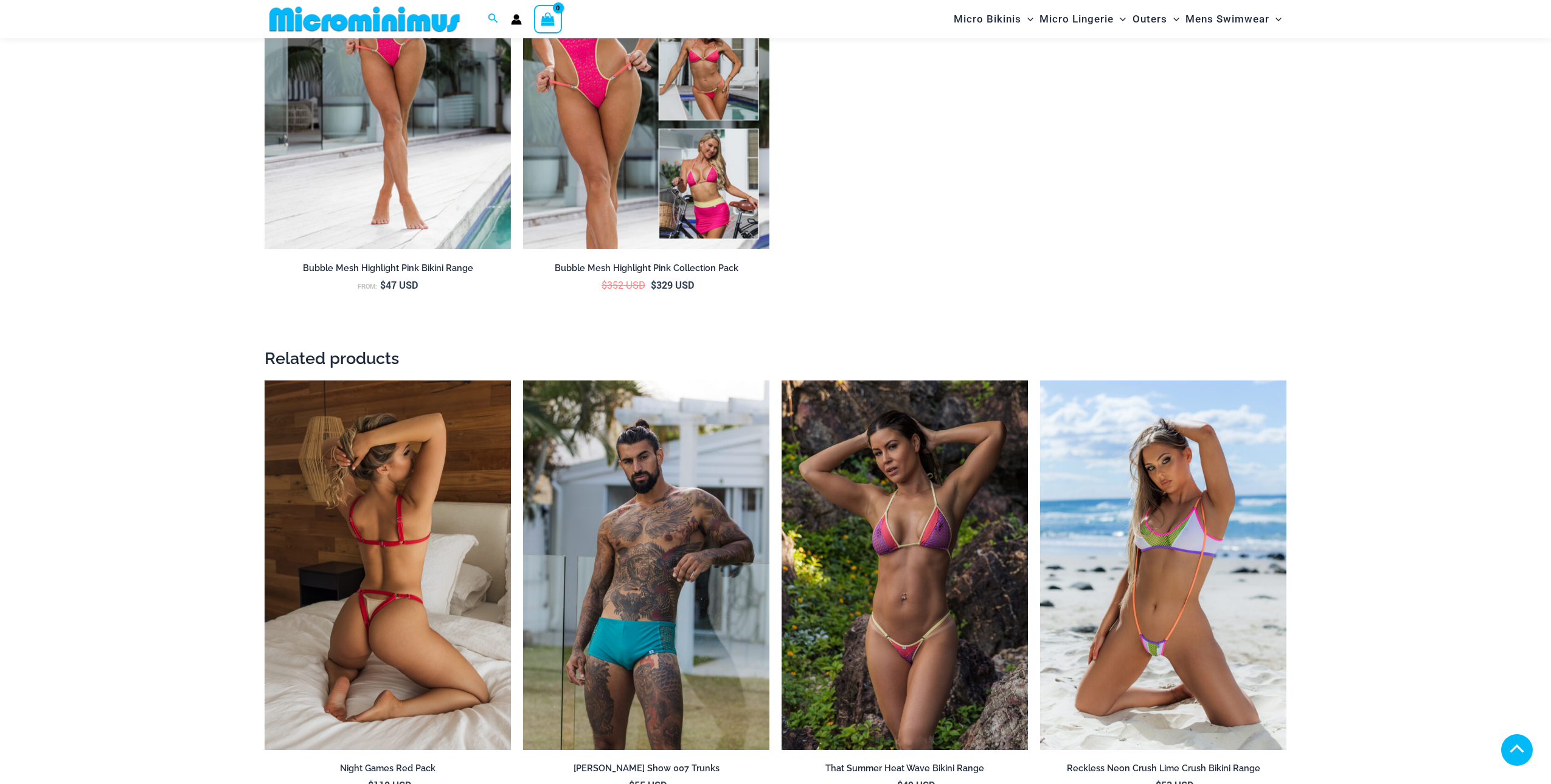
scroll to position [2077, 0]
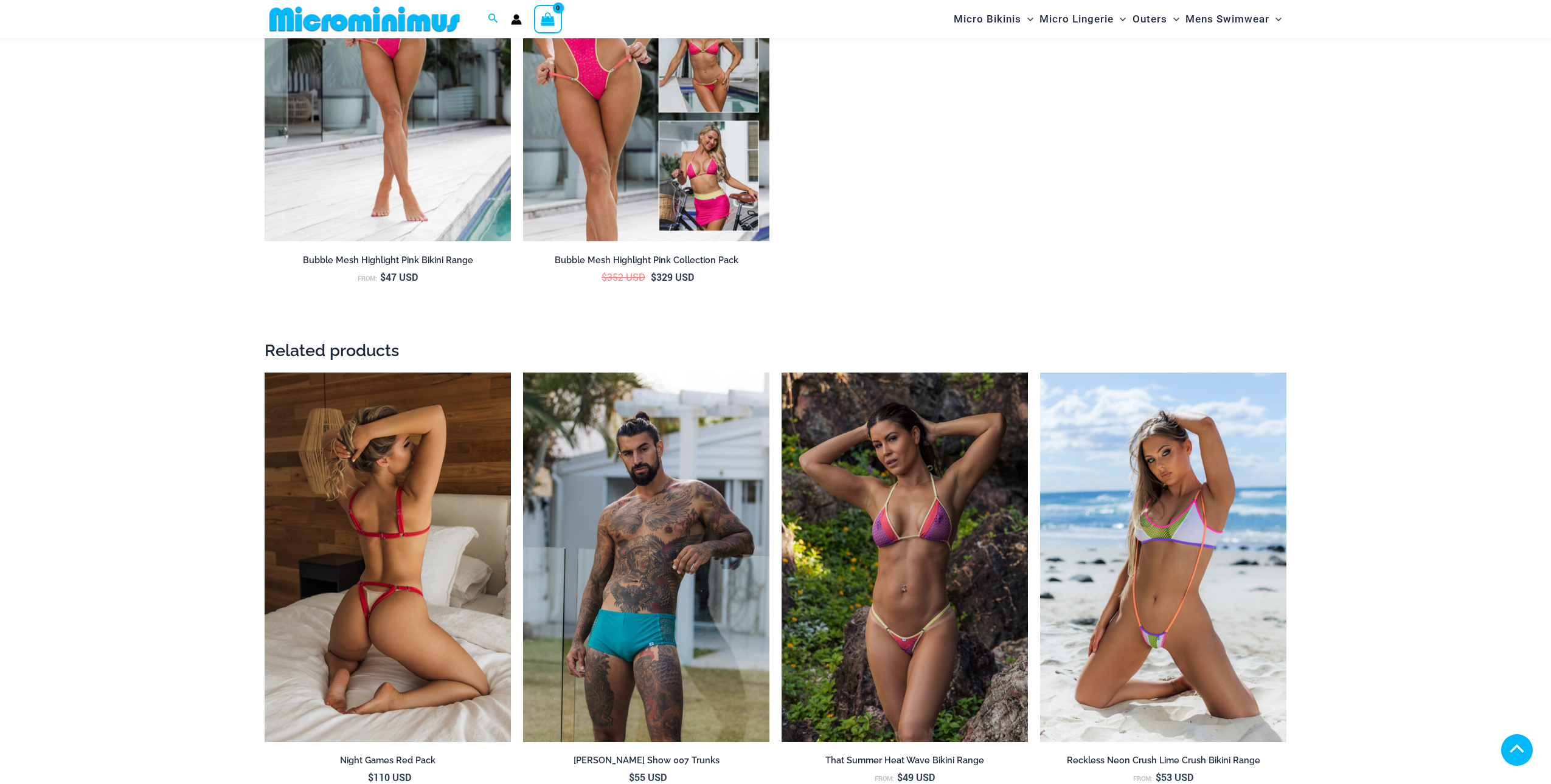
click at [325, 549] on img at bounding box center [387, 557] width 247 height 370
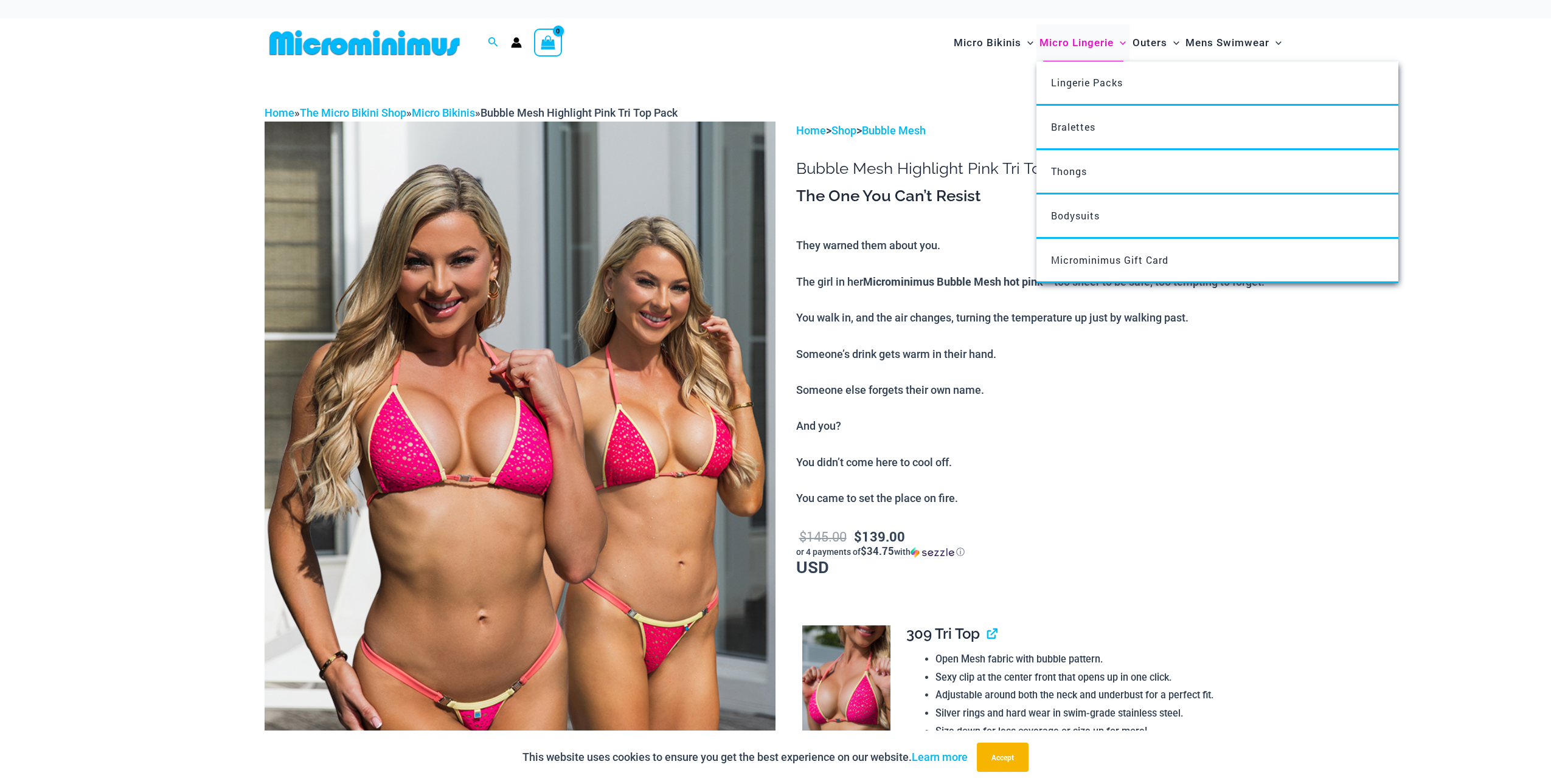
click at [1074, 46] on span "Micro Lingerie" at bounding box center [1076, 43] width 74 height 31
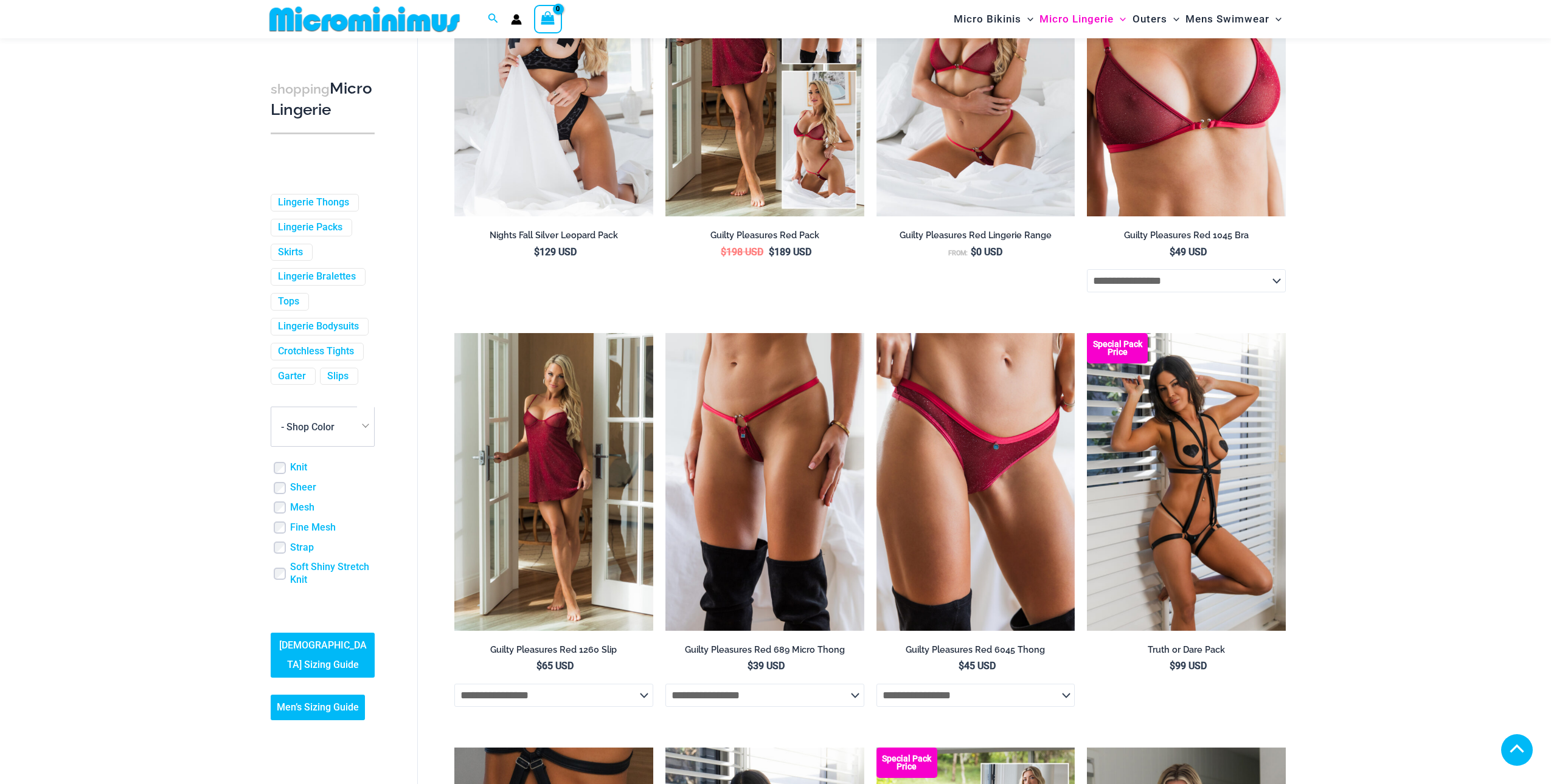
scroll to position [289, 0]
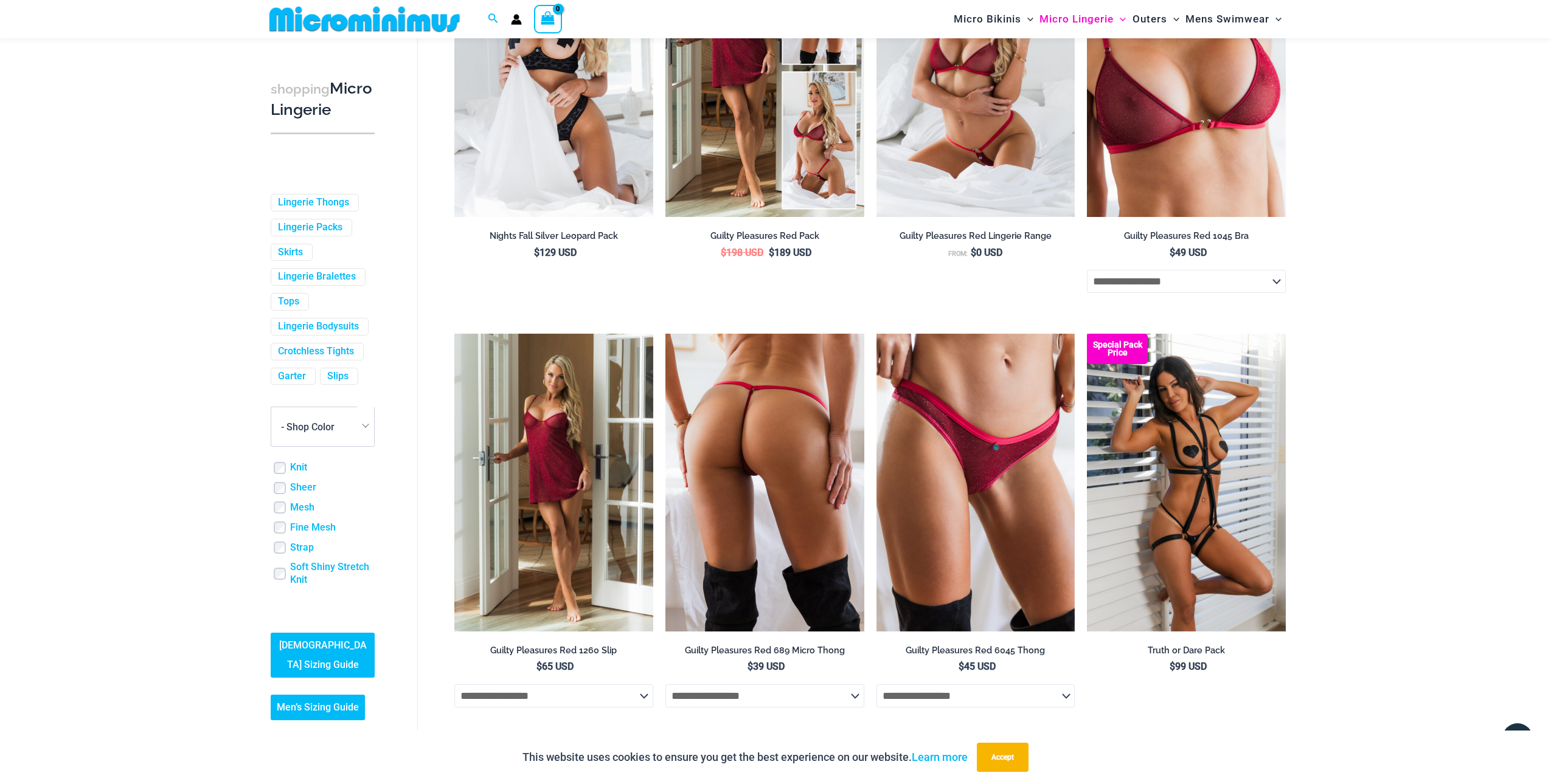
click at [739, 472] on img at bounding box center [764, 483] width 198 height 298
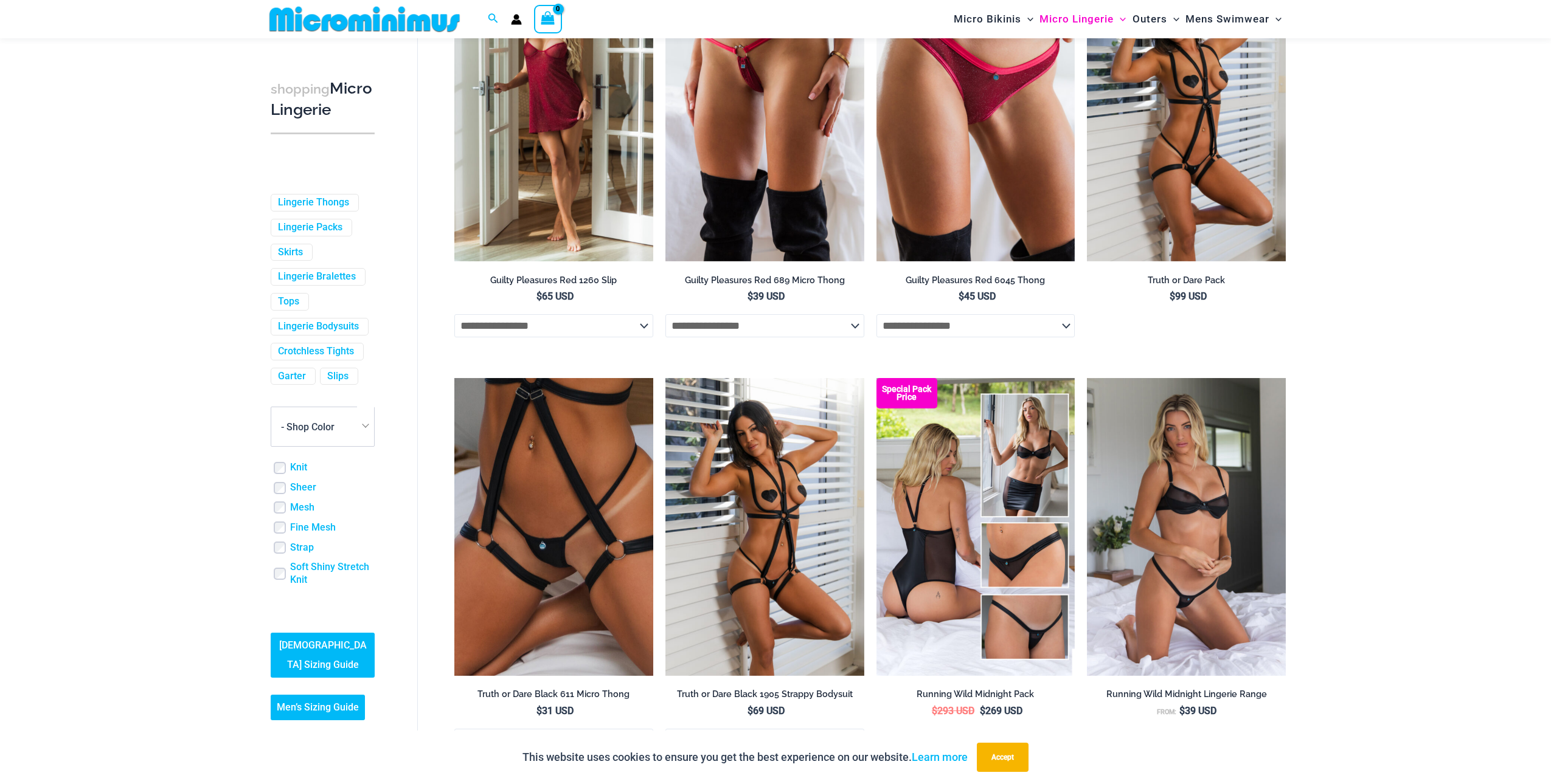
scroll to position [807, 0]
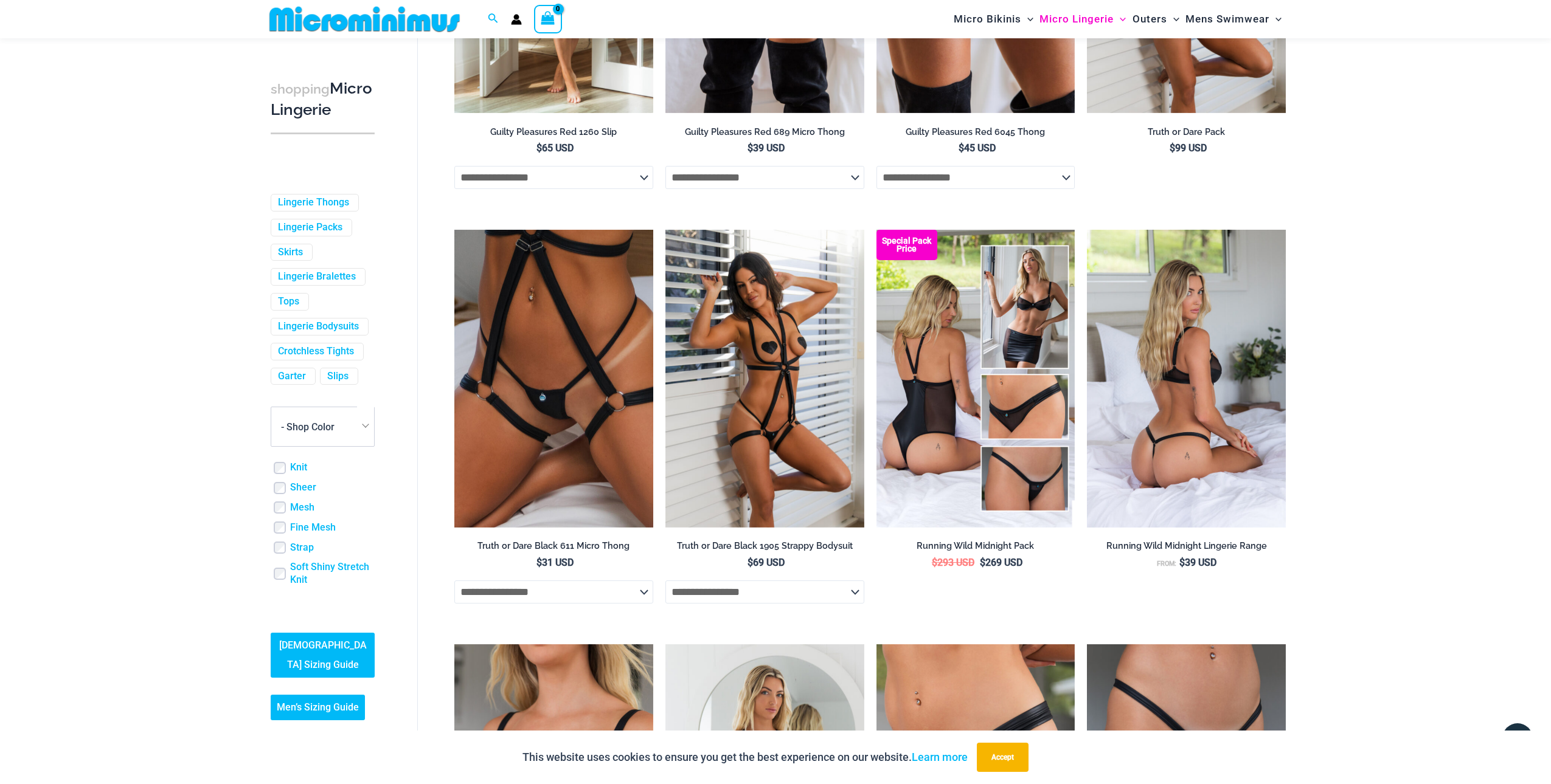
click at [1183, 374] on img at bounding box center [1186, 378] width 198 height 298
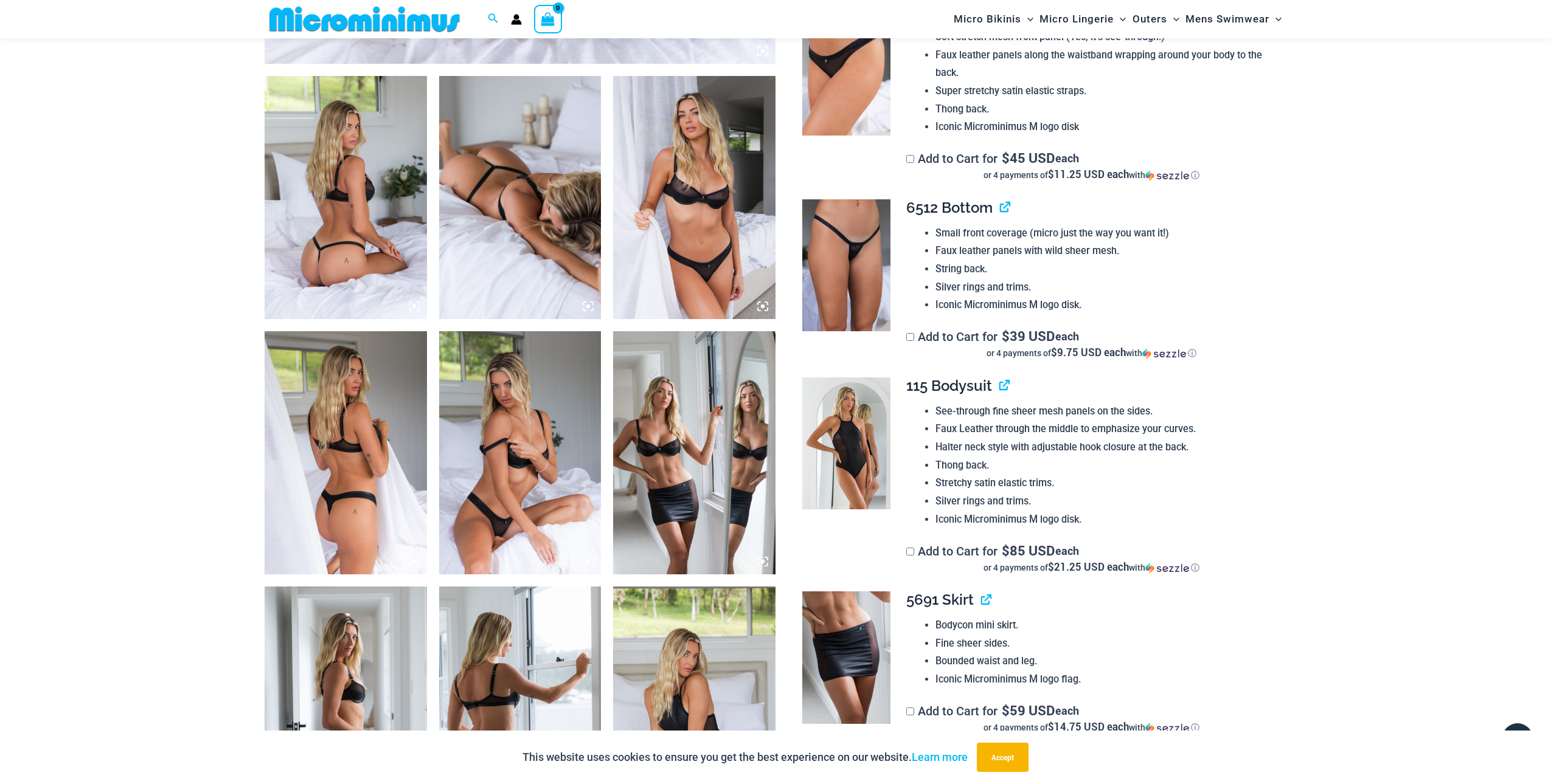
scroll to position [816, 0]
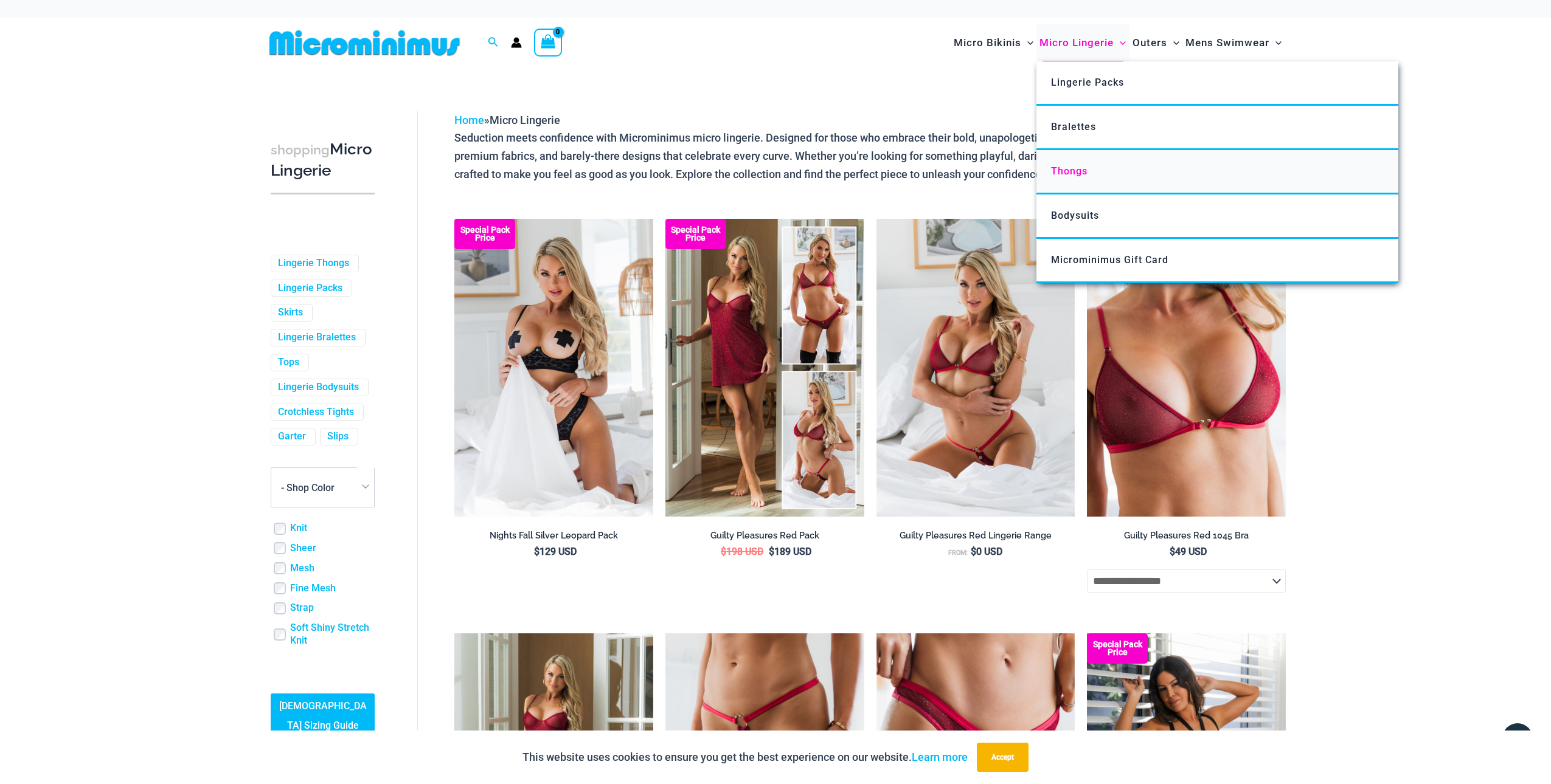
click at [1062, 172] on span "Thongs" at bounding box center [1069, 171] width 36 height 11
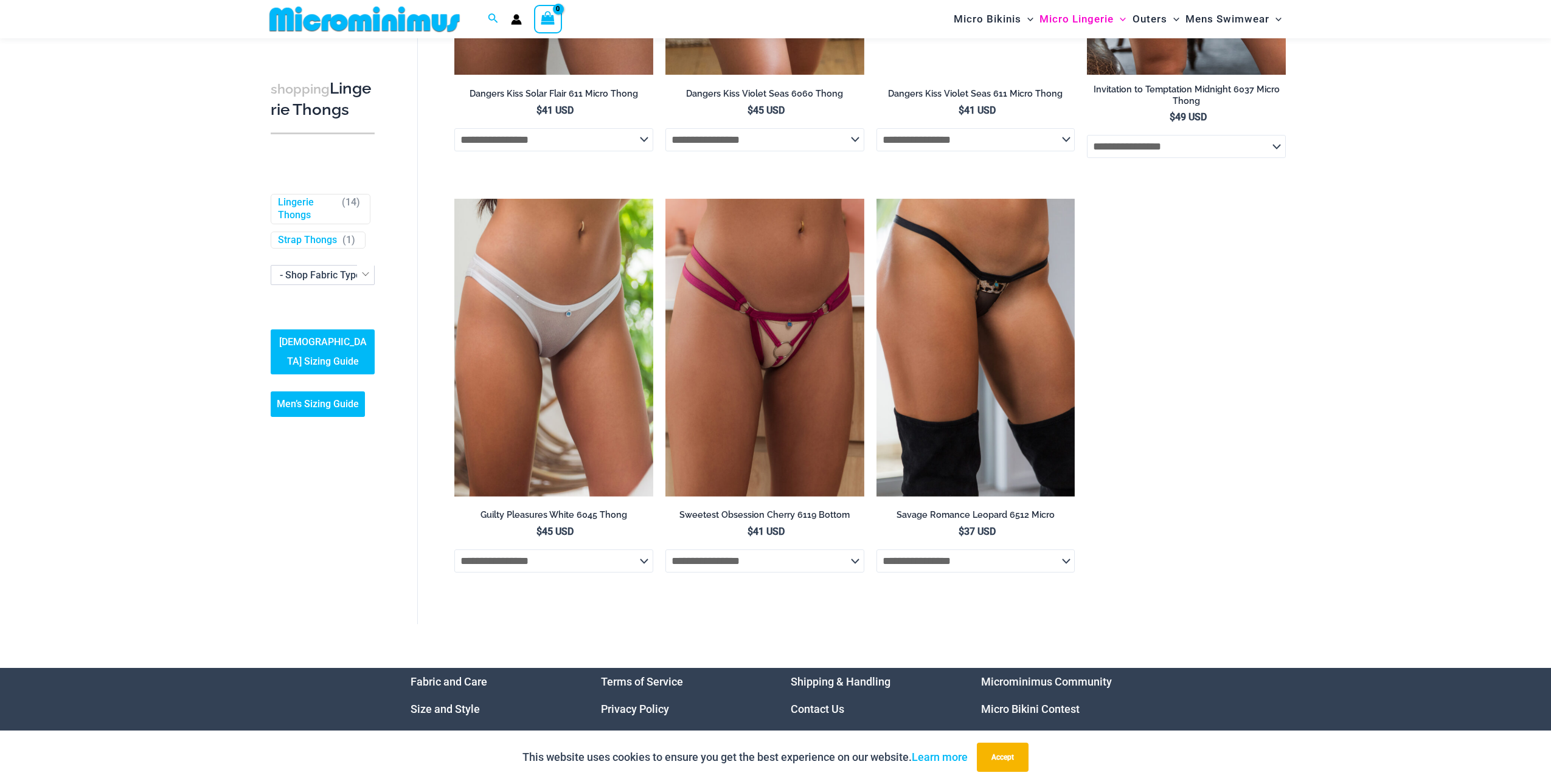
scroll to position [1189, 0]
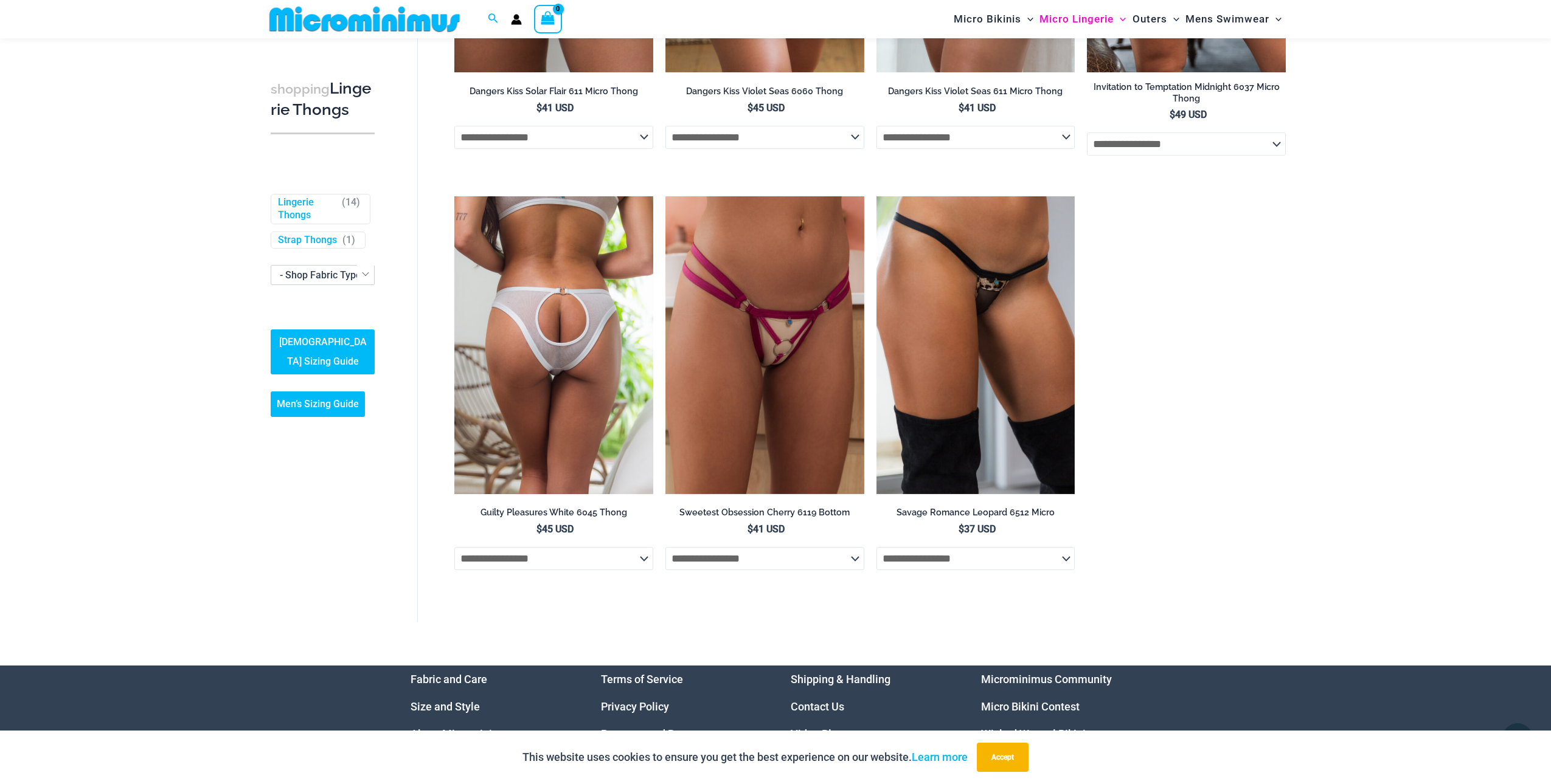
click at [589, 352] on img at bounding box center [553, 345] width 198 height 298
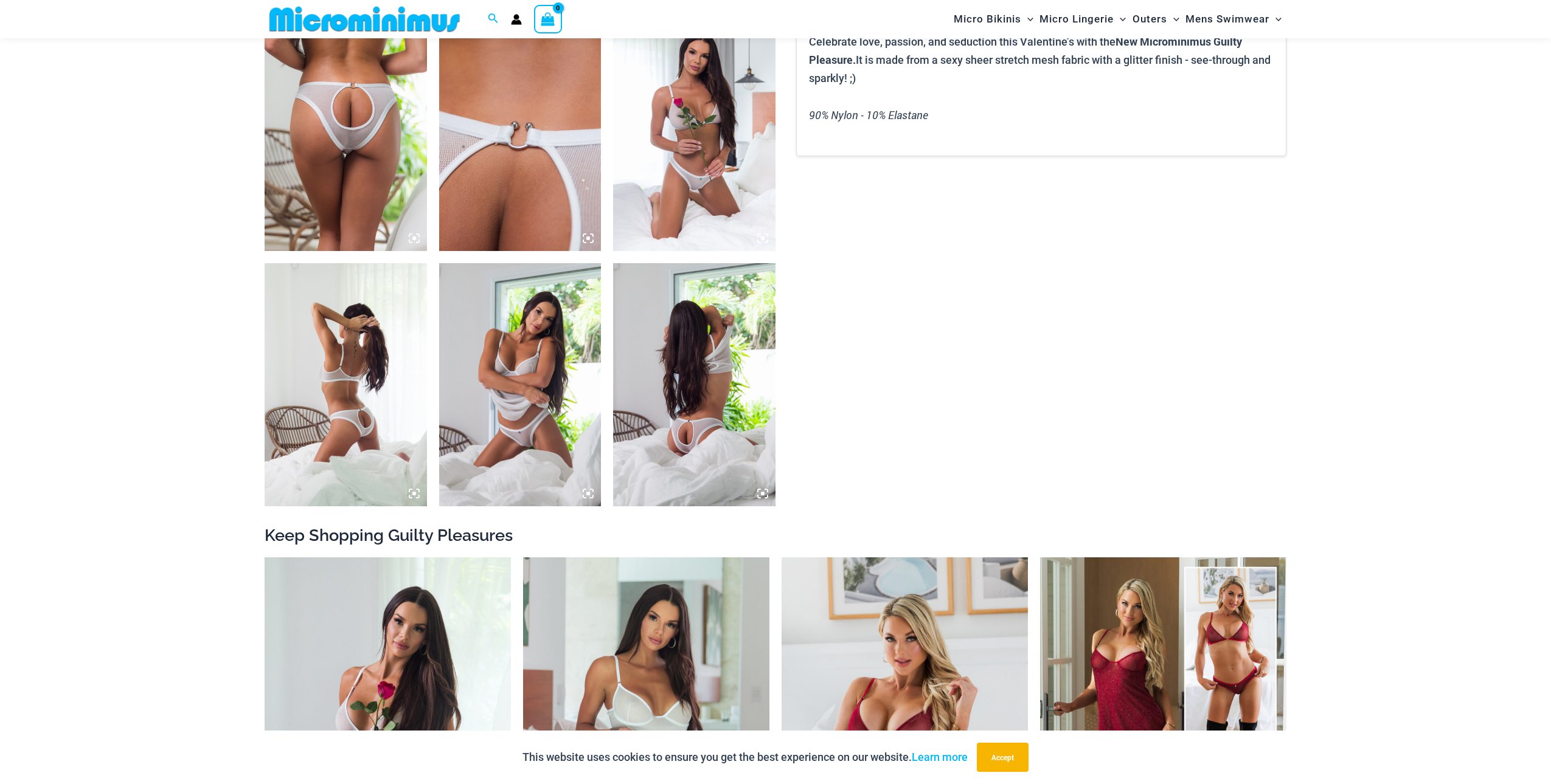
scroll to position [764, 0]
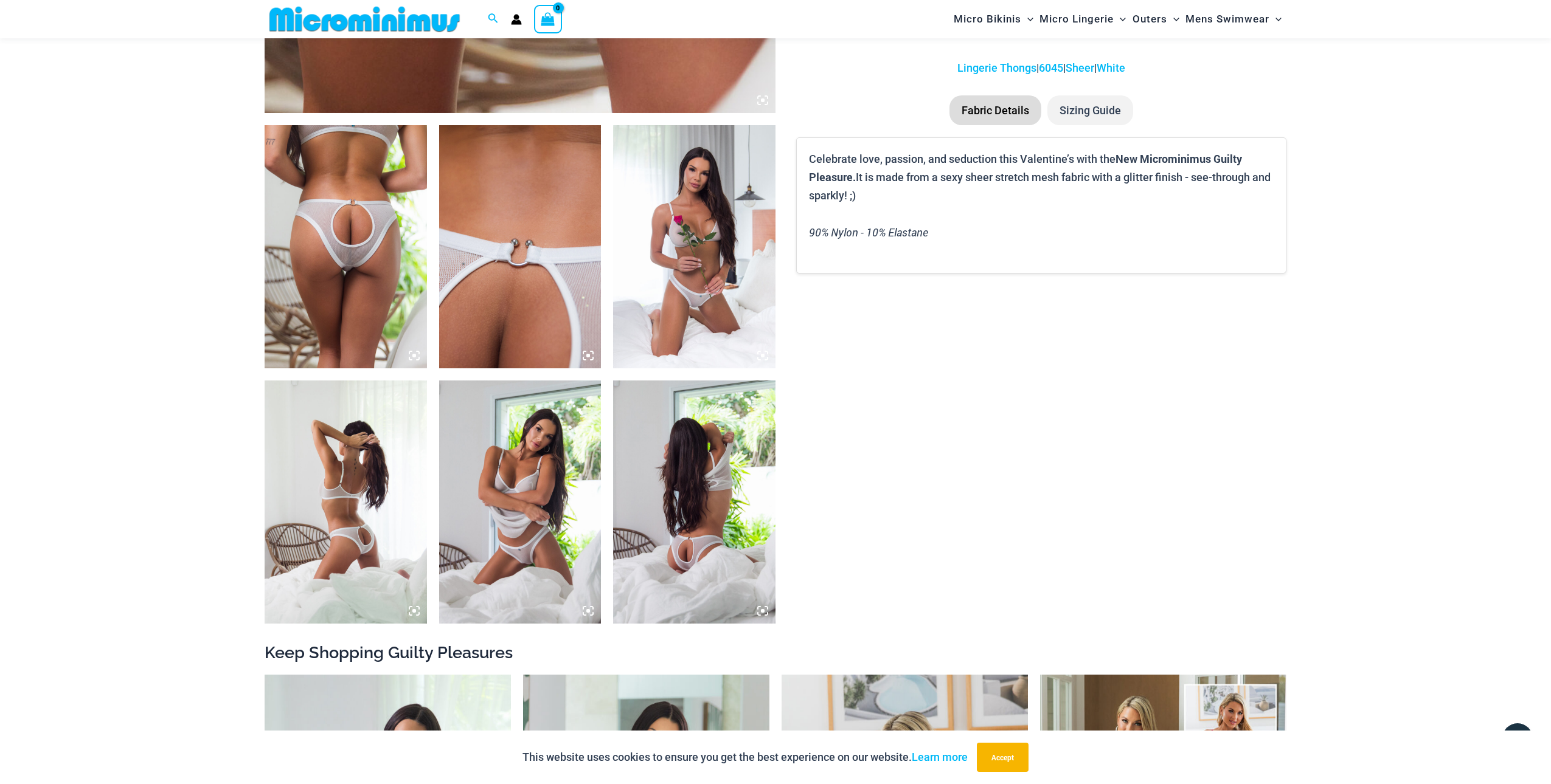
click at [713, 302] on img at bounding box center [694, 247] width 162 height 243
